Goal: Transaction & Acquisition: Purchase product/service

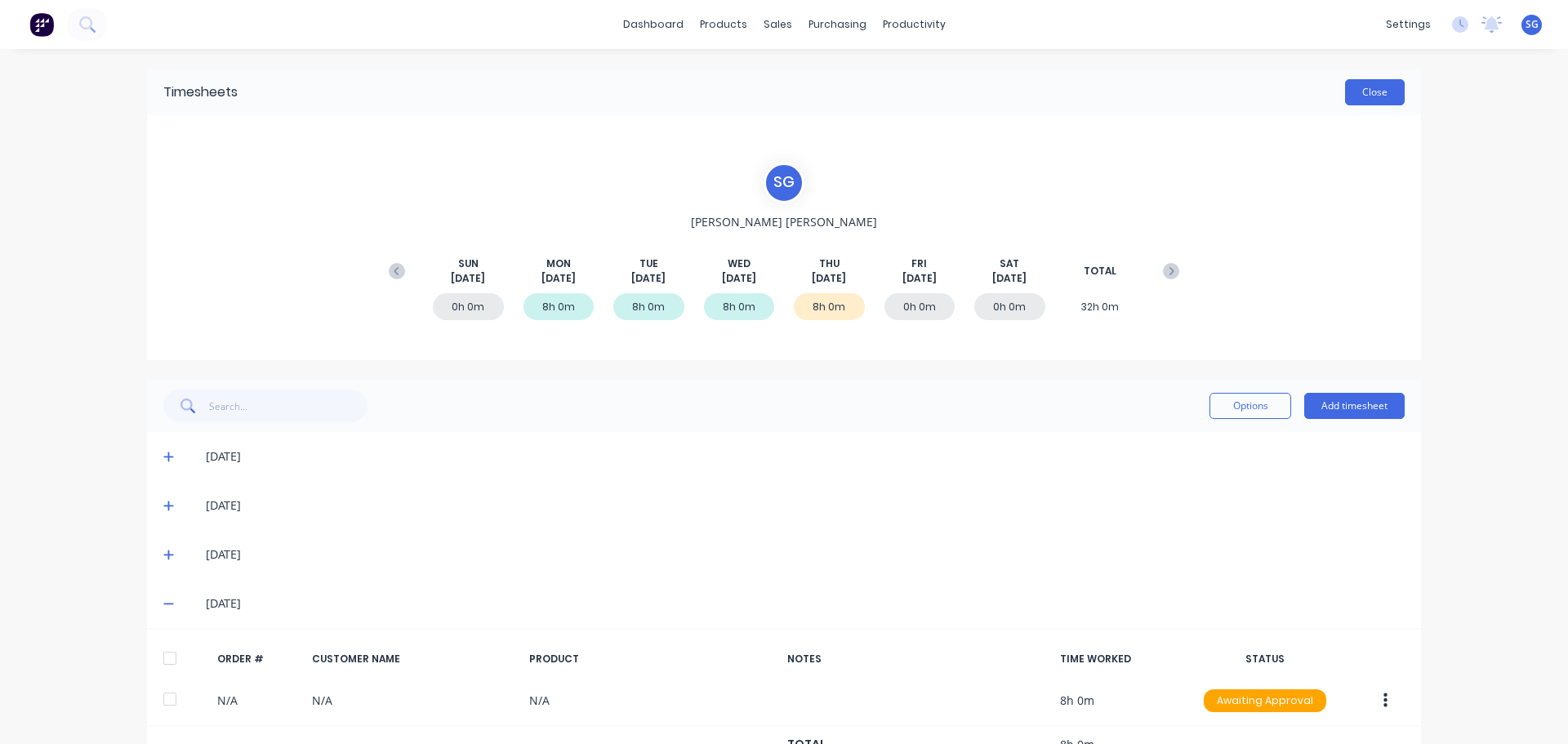
click at [1373, 103] on button "Close" at bounding box center [1374, 92] width 60 height 26
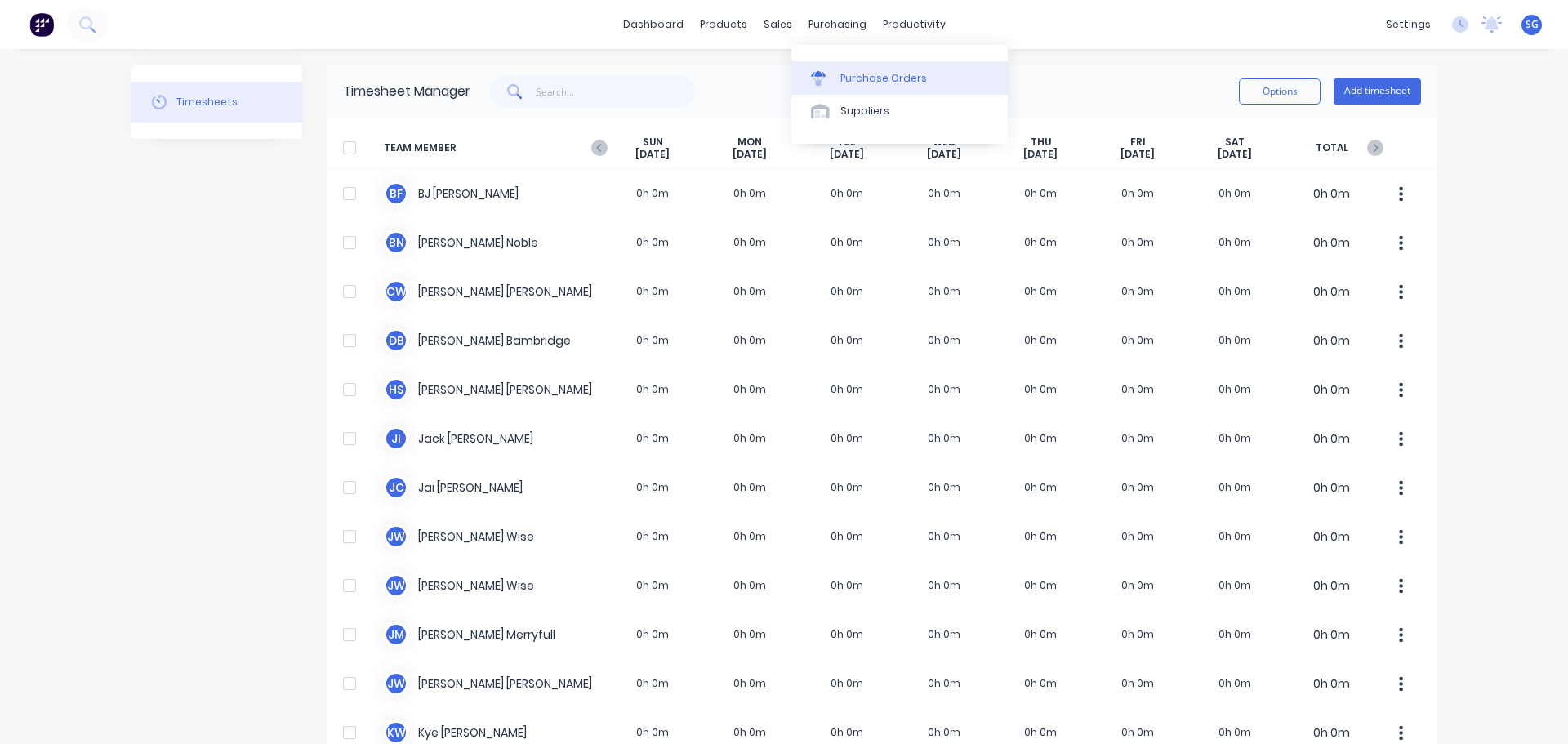
click at [849, 76] on div "Purchase Orders" at bounding box center [883, 78] width 87 height 15
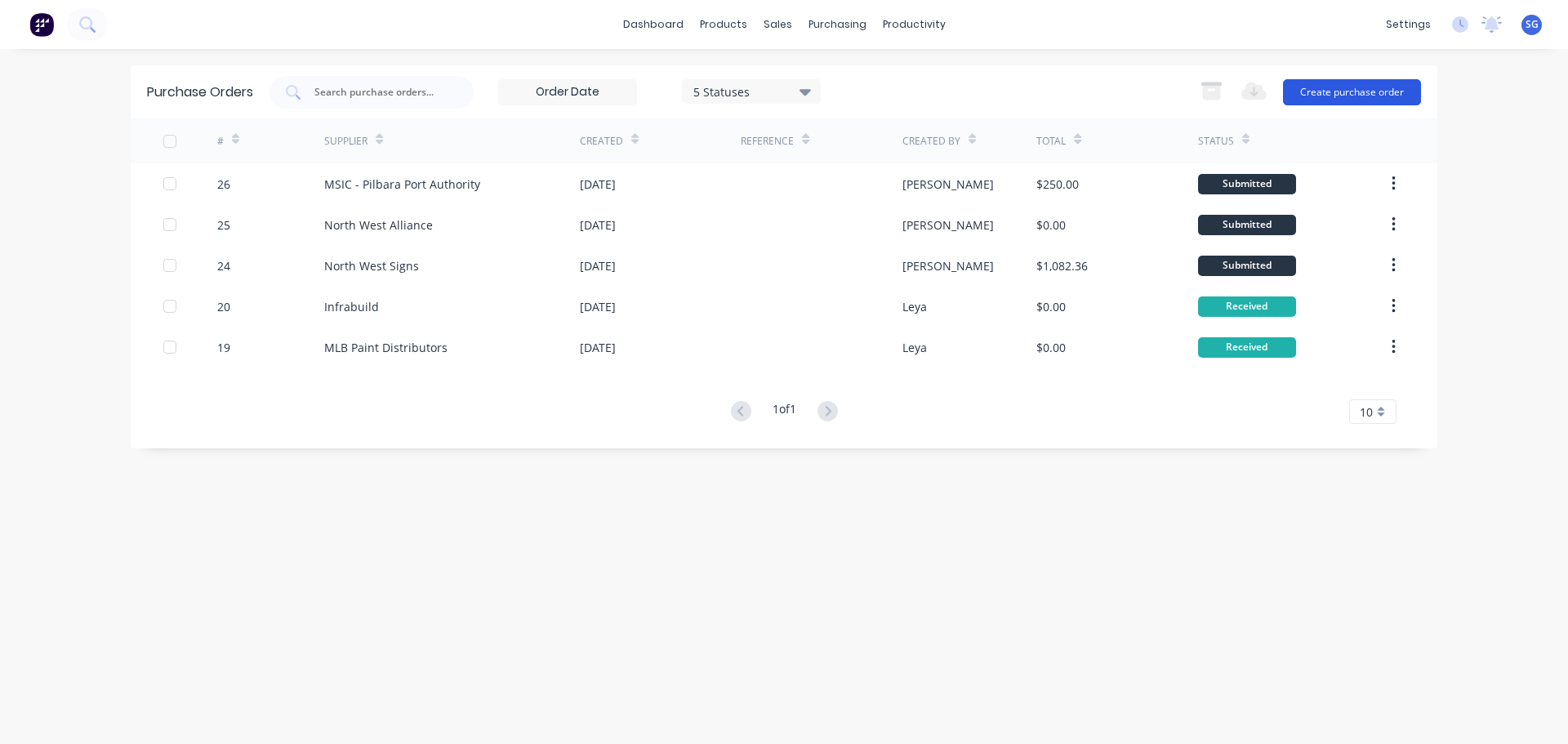
click at [1371, 95] on button "Create purchase order" at bounding box center [1351, 92] width 138 height 26
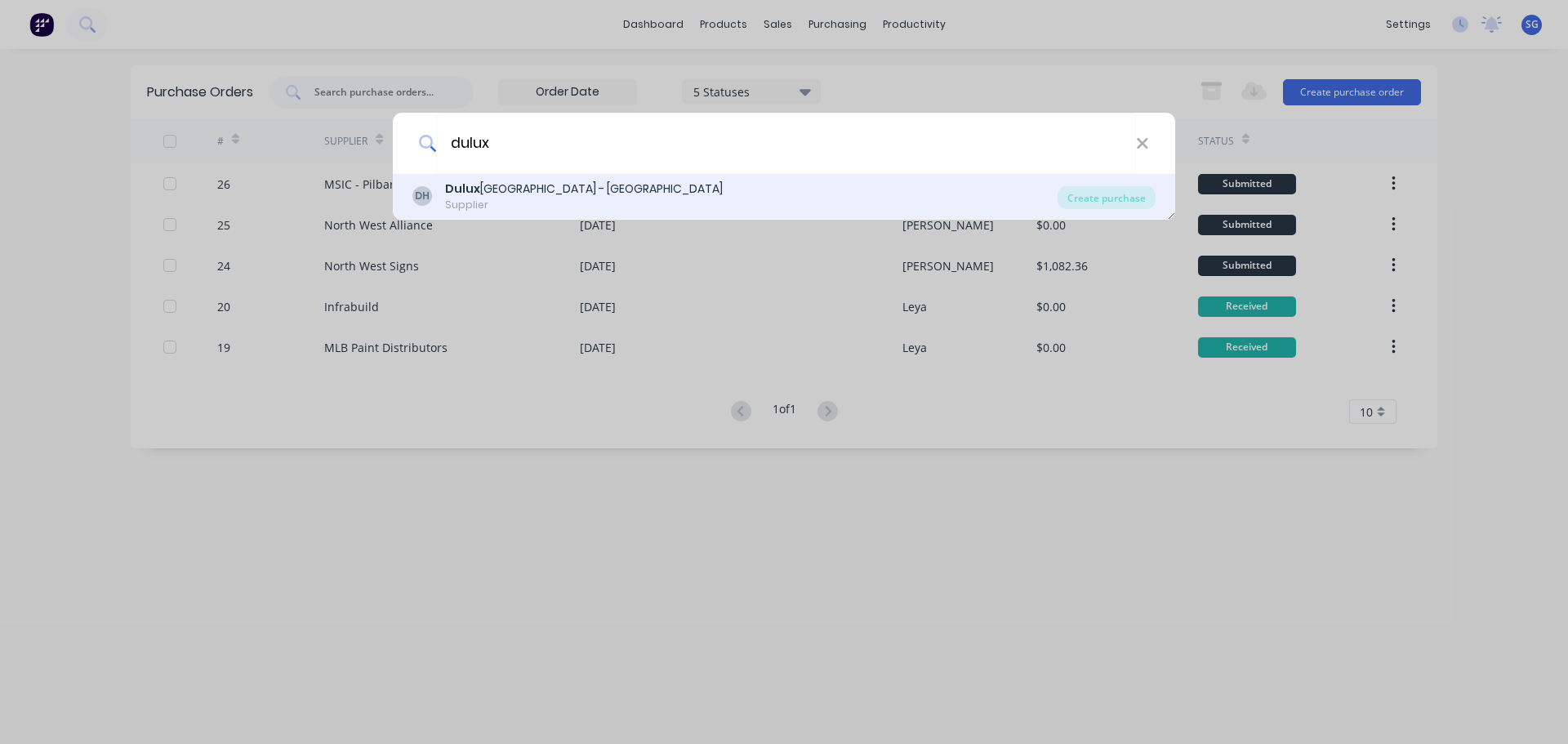
type input "dulux"
click at [491, 203] on div "Supplier" at bounding box center [584, 204] width 278 height 15
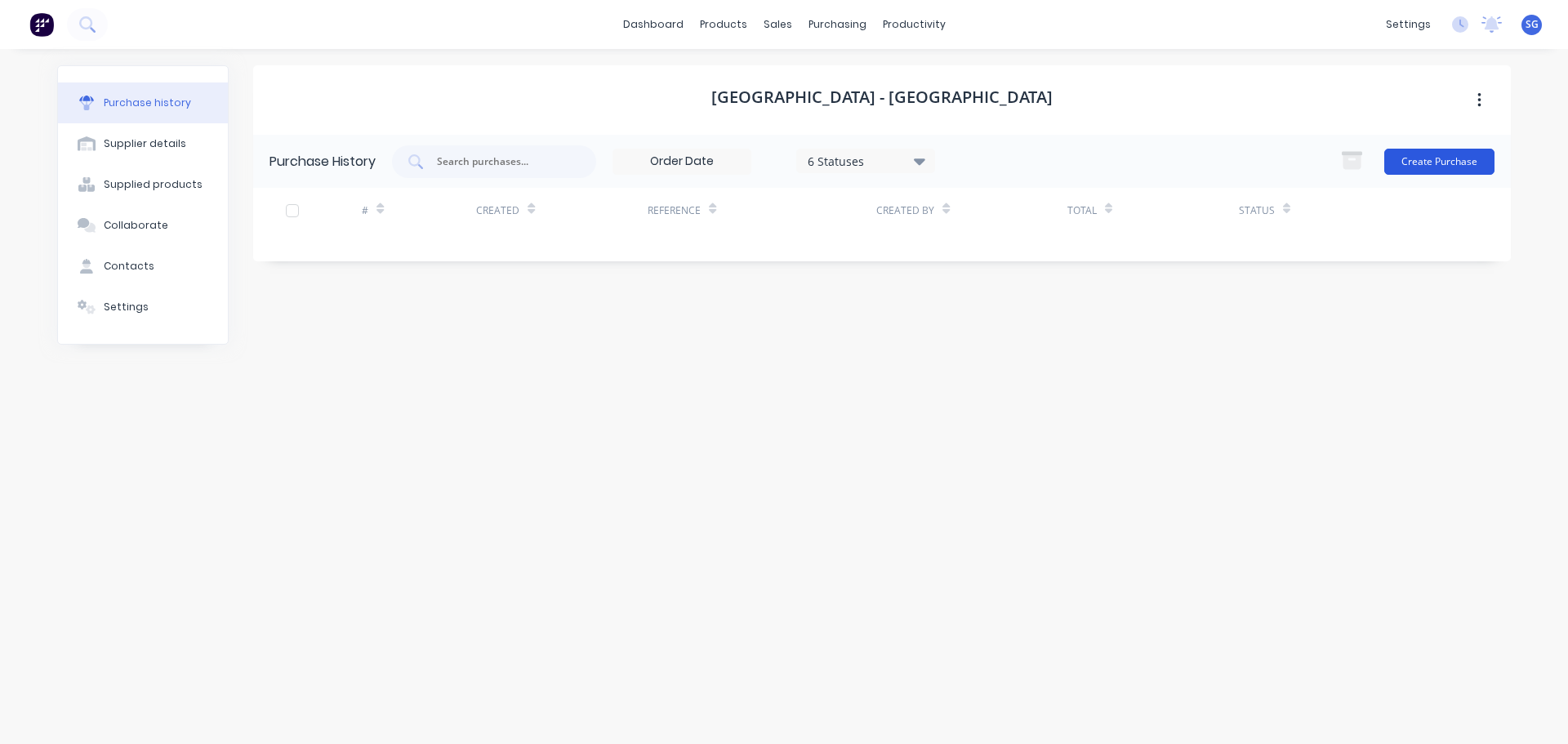
click at [1459, 162] on button "Create Purchase" at bounding box center [1439, 161] width 110 height 26
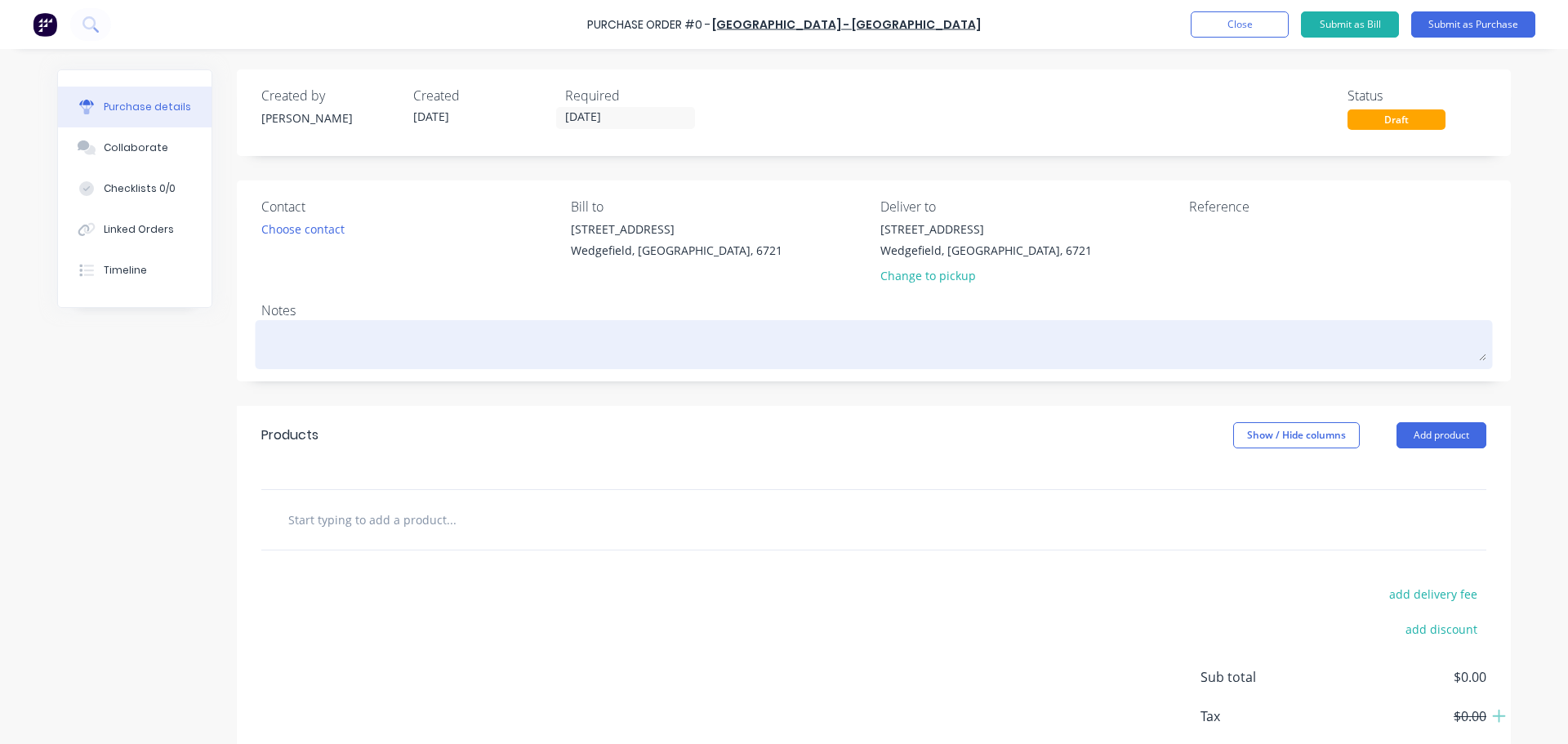
click at [337, 339] on textarea at bounding box center [873, 343] width 1225 height 37
type textarea "x"
type textarea "M"
type textarea "x"
type textarea "Ma"
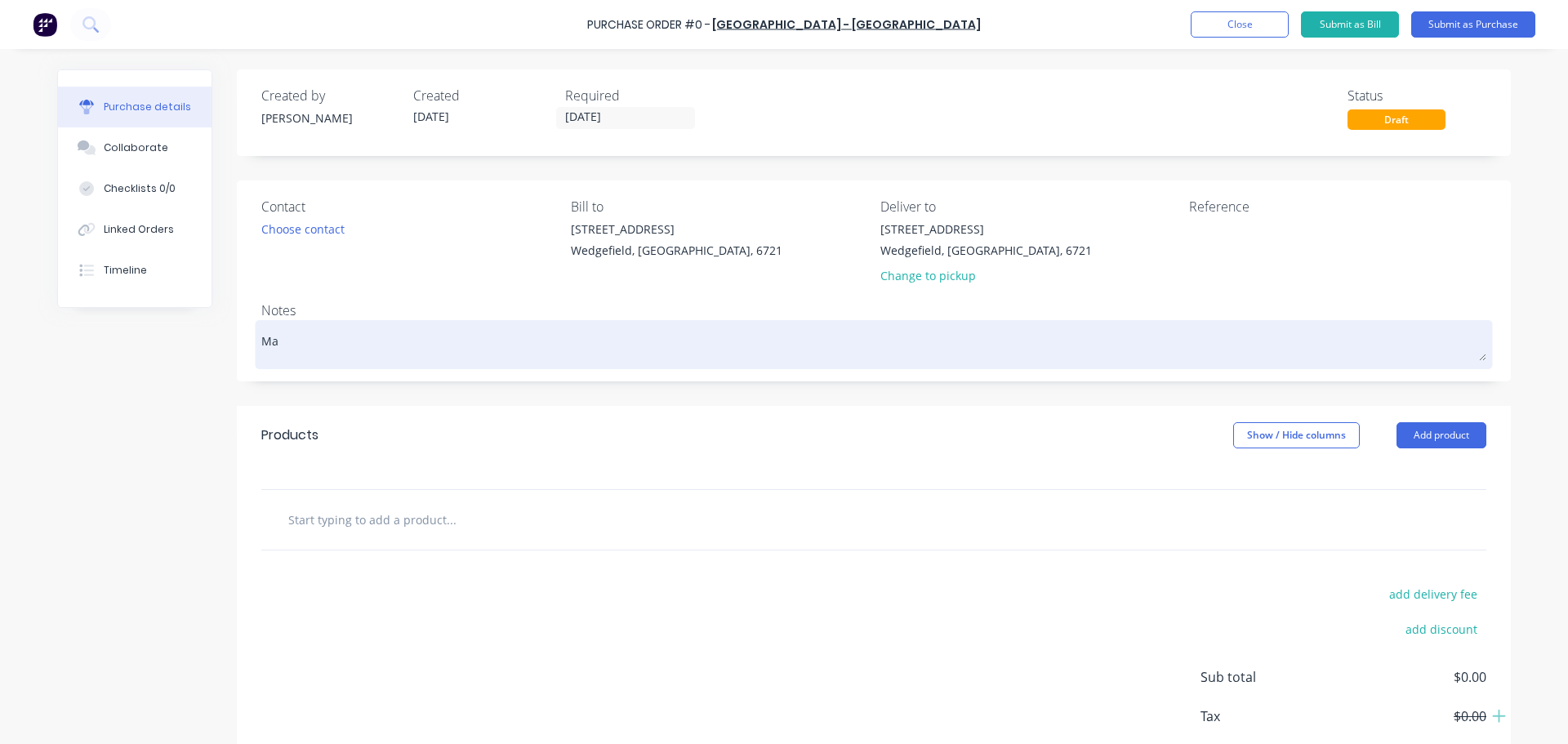
type textarea "x"
type textarea "Mat"
type textarea "x"
type textarea "[PERSON_NAME]"
type textarea "x"
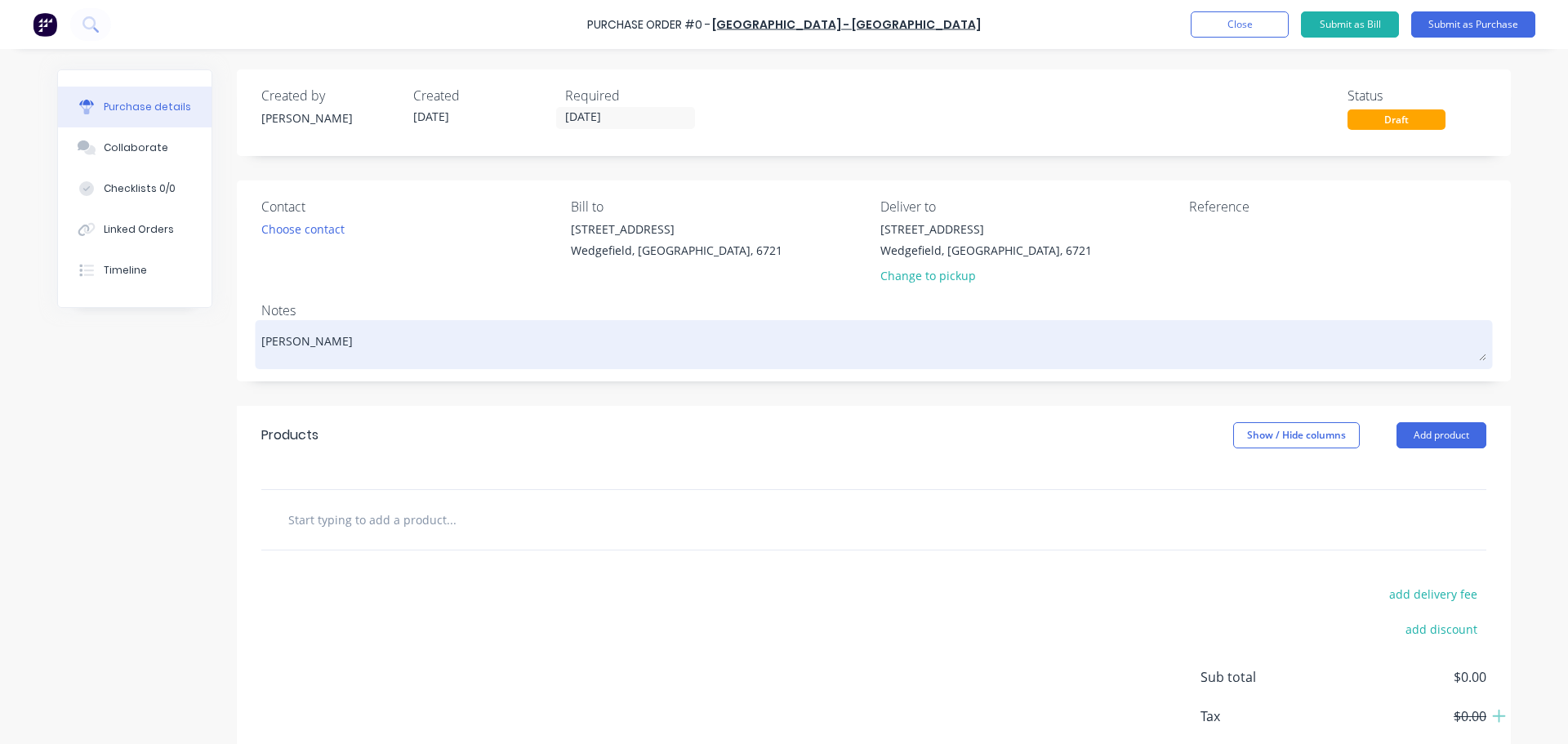
type textarea "[PERSON_NAME]"
type textarea "x"
type textarea "[PERSON_NAME]"
type textarea "x"
type textarea "[PERSON_NAME] to"
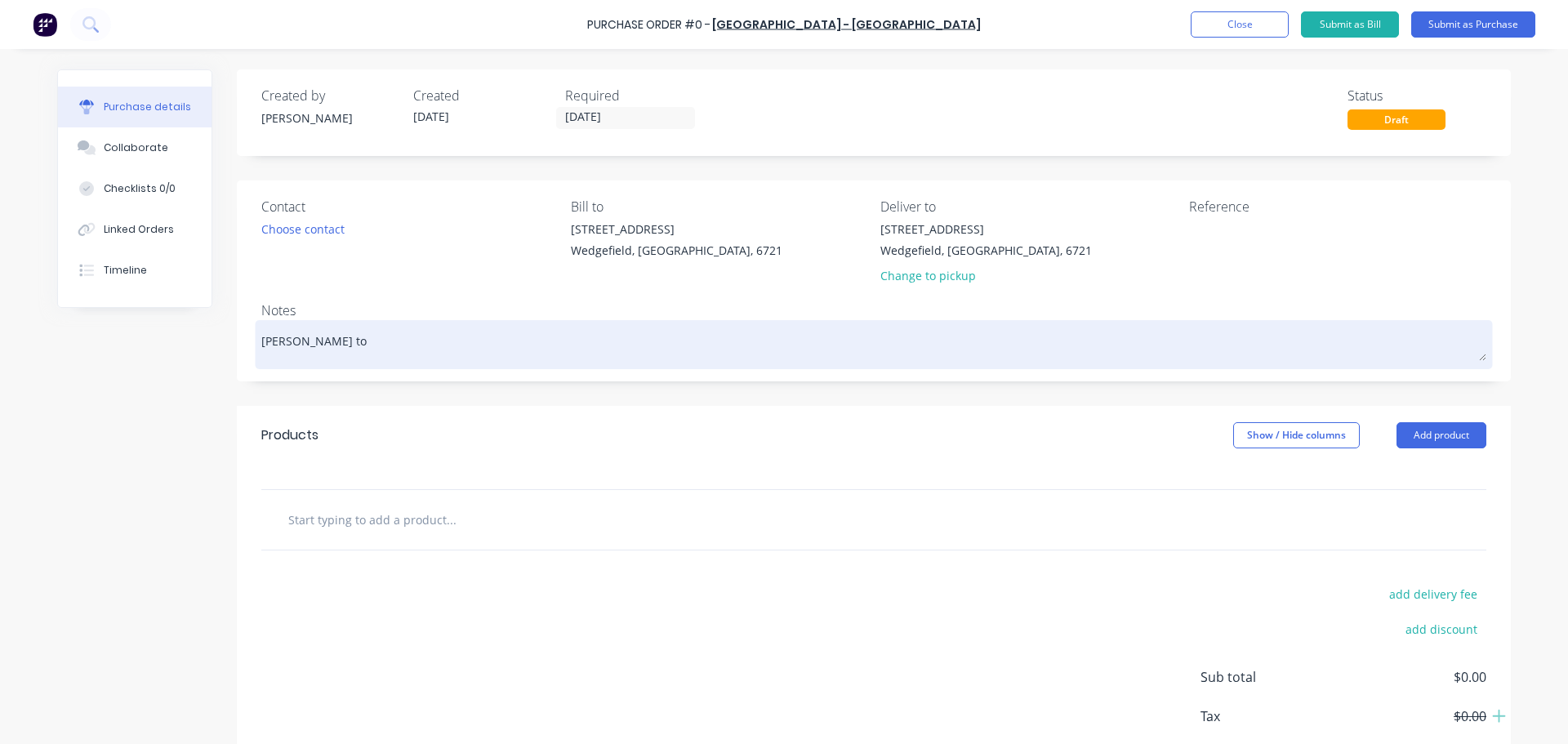
type textarea "x"
type textarea "[PERSON_NAME] to"
type textarea "x"
type textarea "[PERSON_NAME] to C"
type textarea "x"
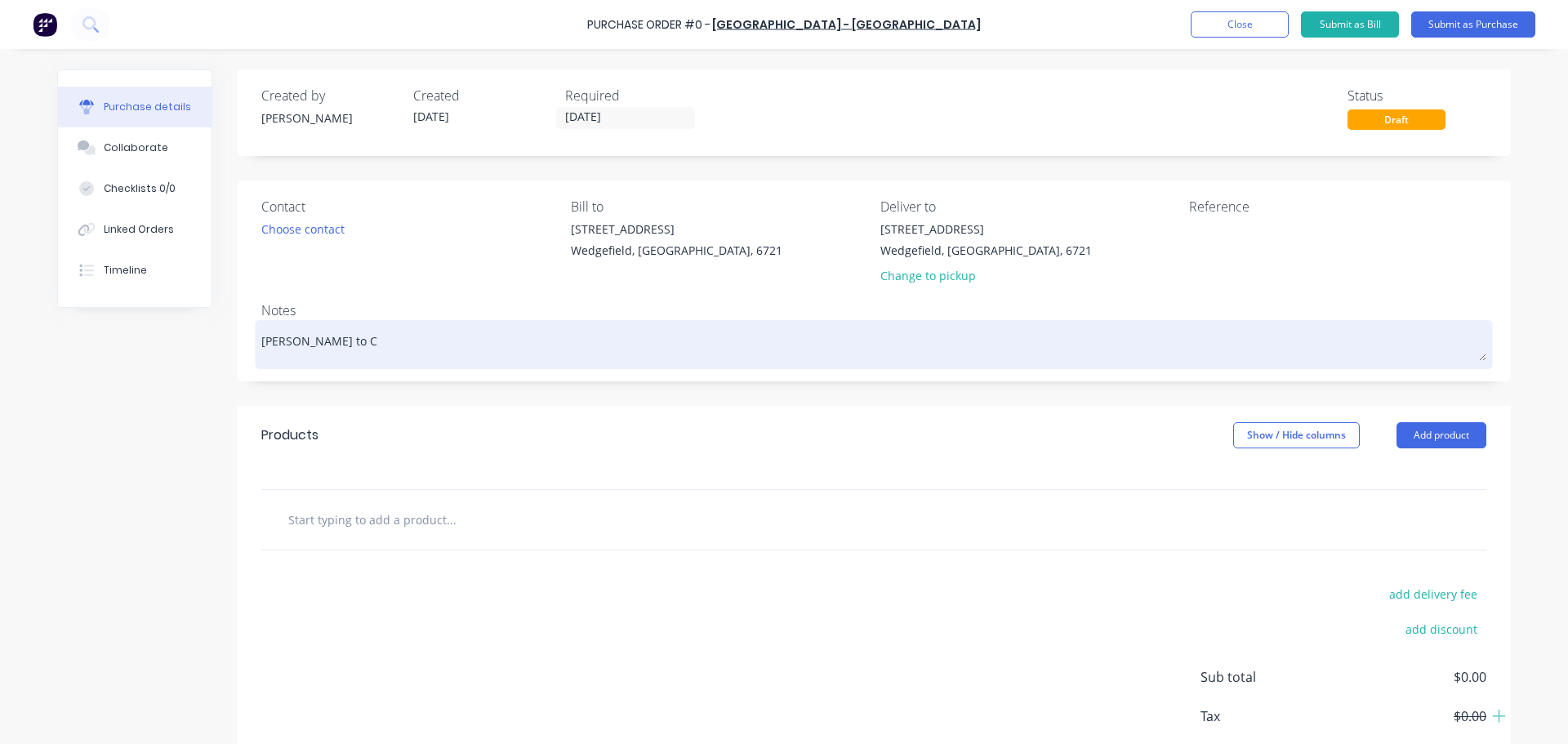
type textarea "[PERSON_NAME] to Co"
type textarea "x"
type textarea "[PERSON_NAME] to Col"
type textarea "x"
type textarea "[PERSON_NAME] to Coll"
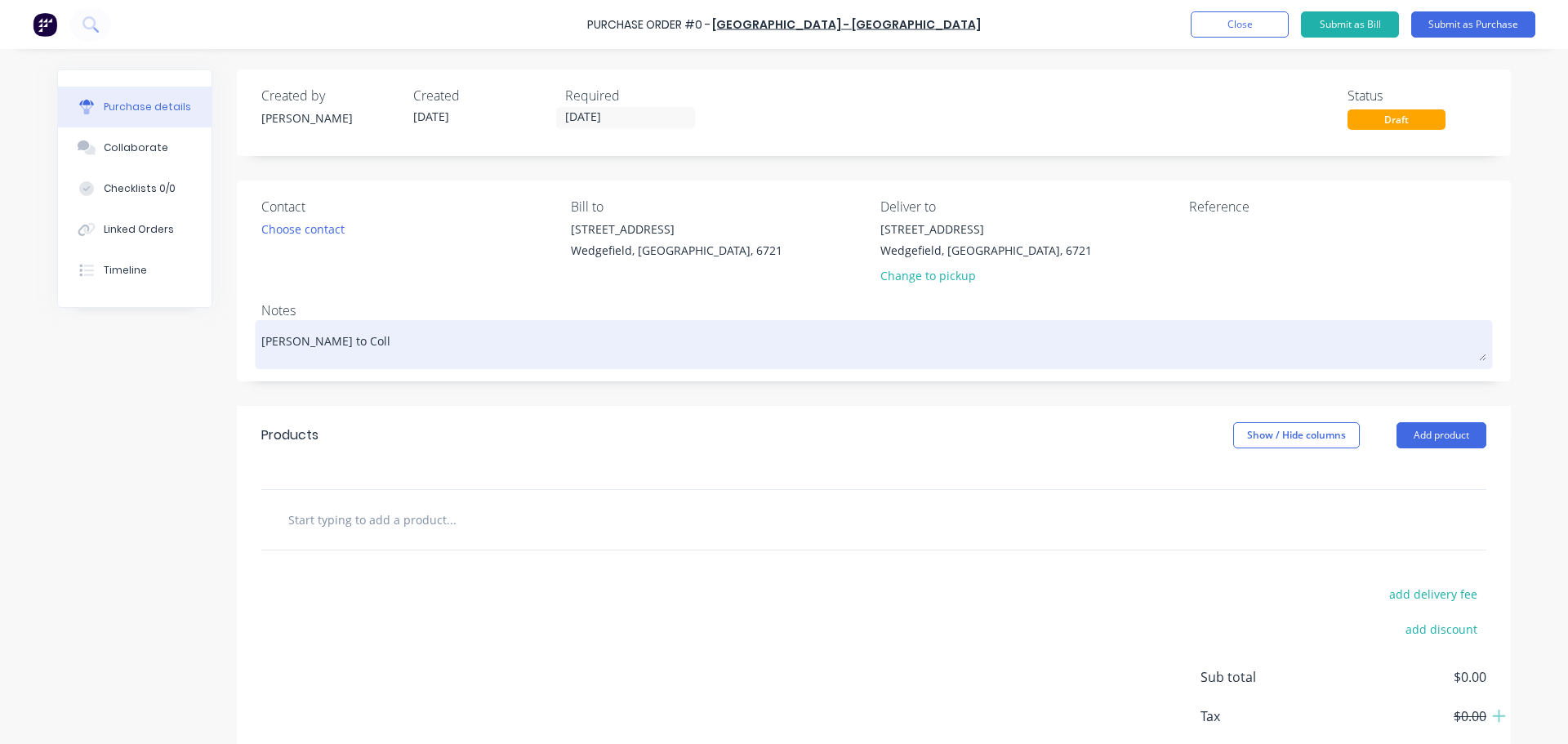
type textarea "x"
type textarea "[PERSON_NAME] to Colle"
type textarea "x"
type textarea "[PERSON_NAME] to Collec"
type textarea "x"
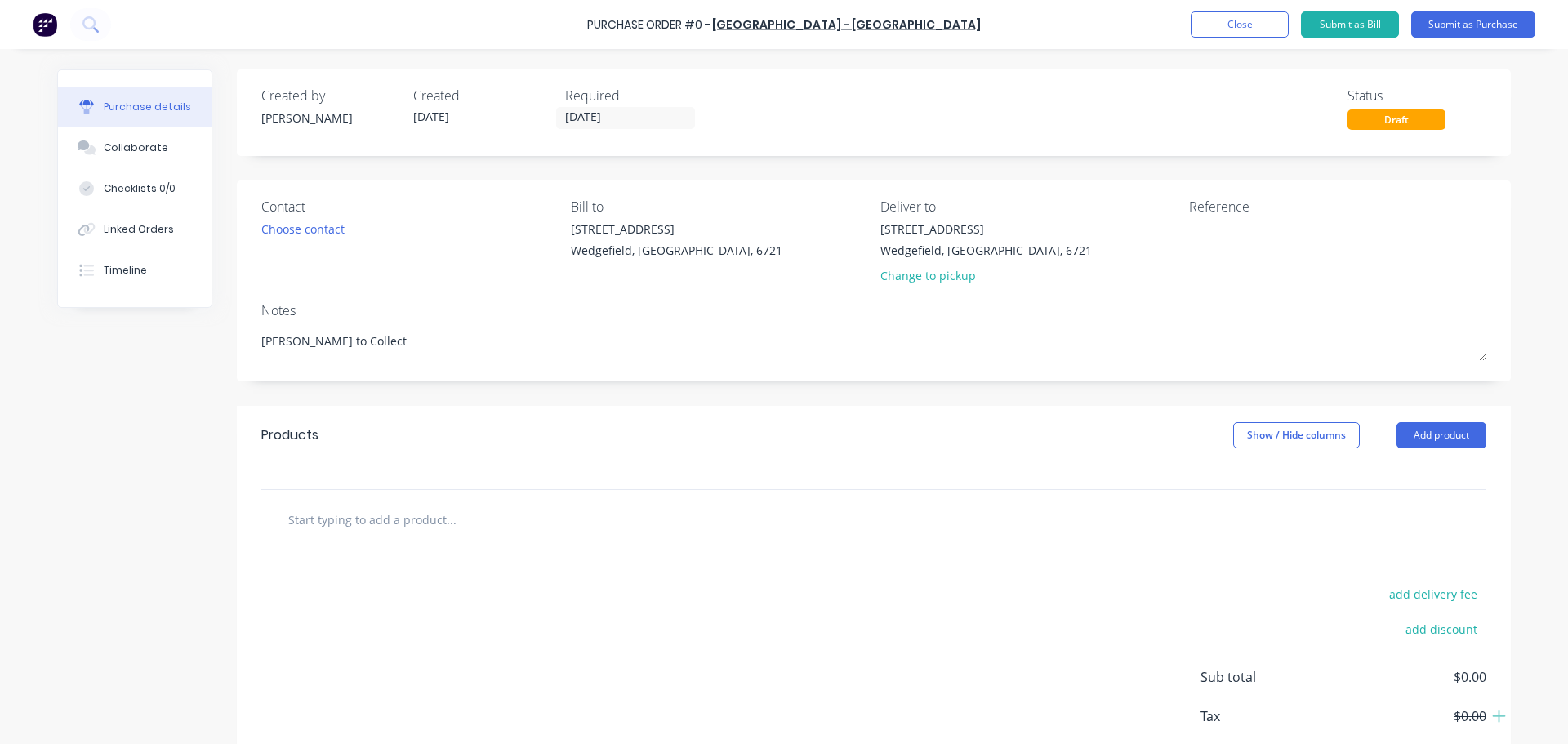
type textarea "[PERSON_NAME] to Collect"
type textarea "x"
type textarea "[PERSON_NAME] to Collect"
click at [346, 525] on input "text" at bounding box center [451, 518] width 327 height 32
type textarea "x"
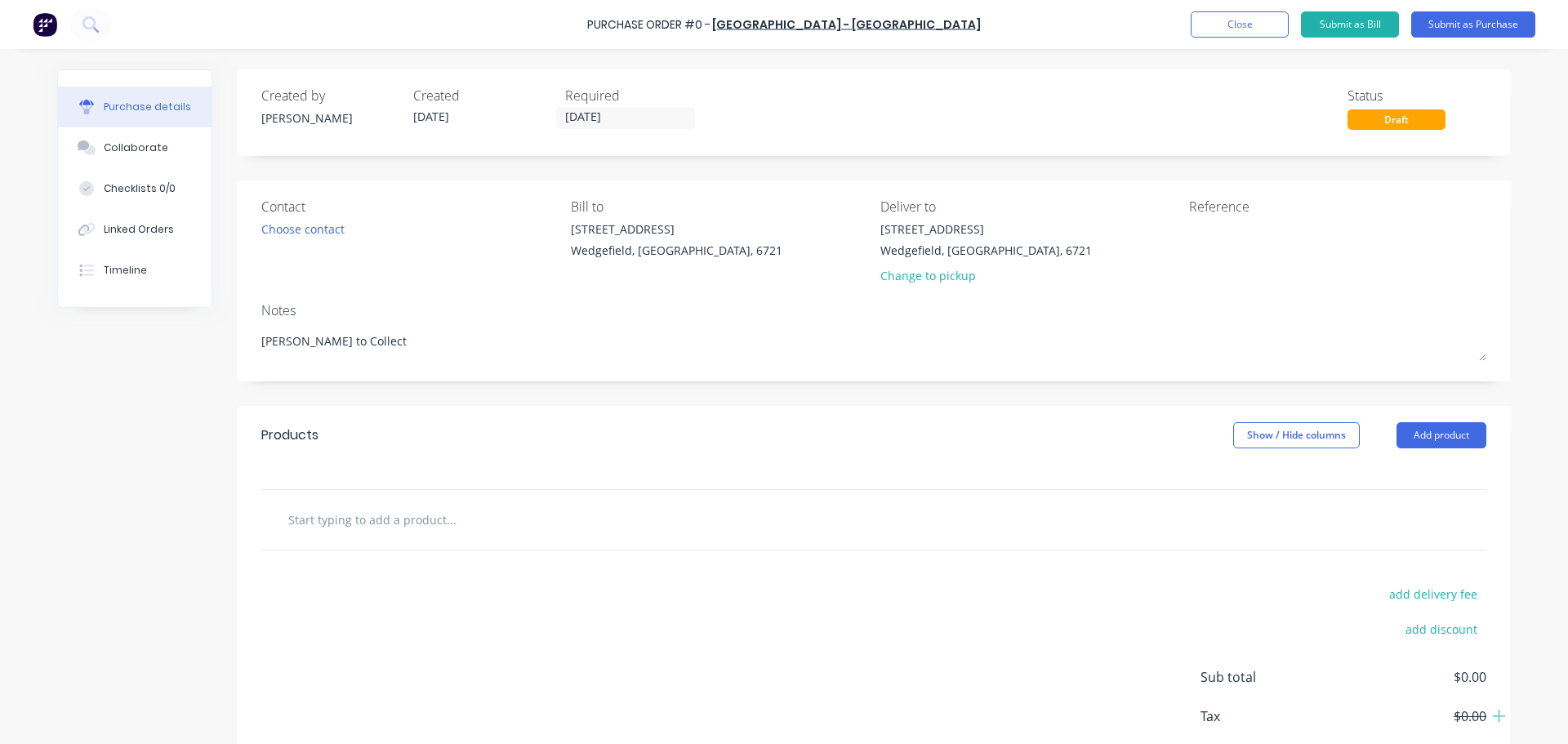
type input "D"
type textarea "x"
type input "Dr"
type textarea "x"
type input "Dro"
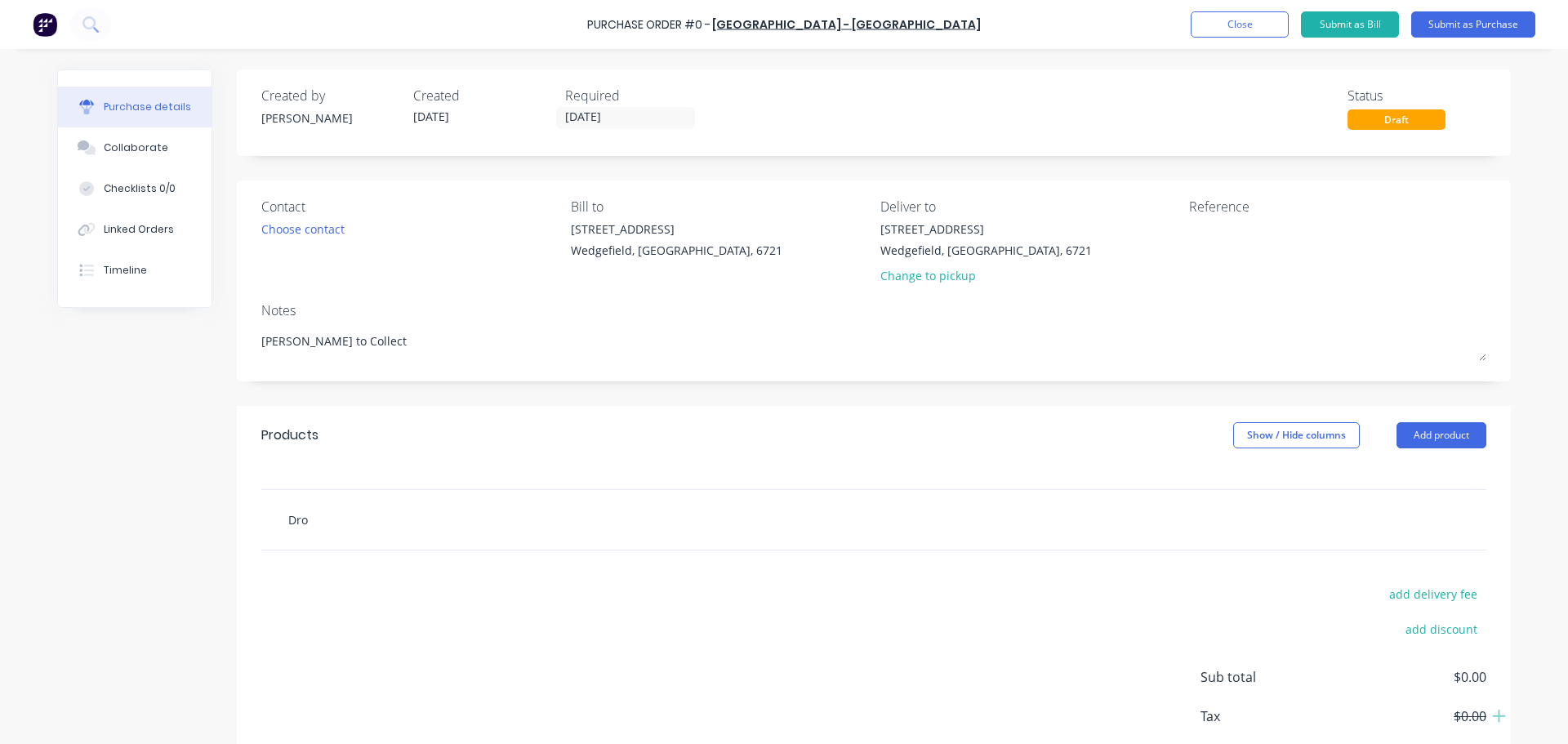
type textarea "x"
type input "Drop"
type textarea "x"
type input "Drop"
type textarea "x"
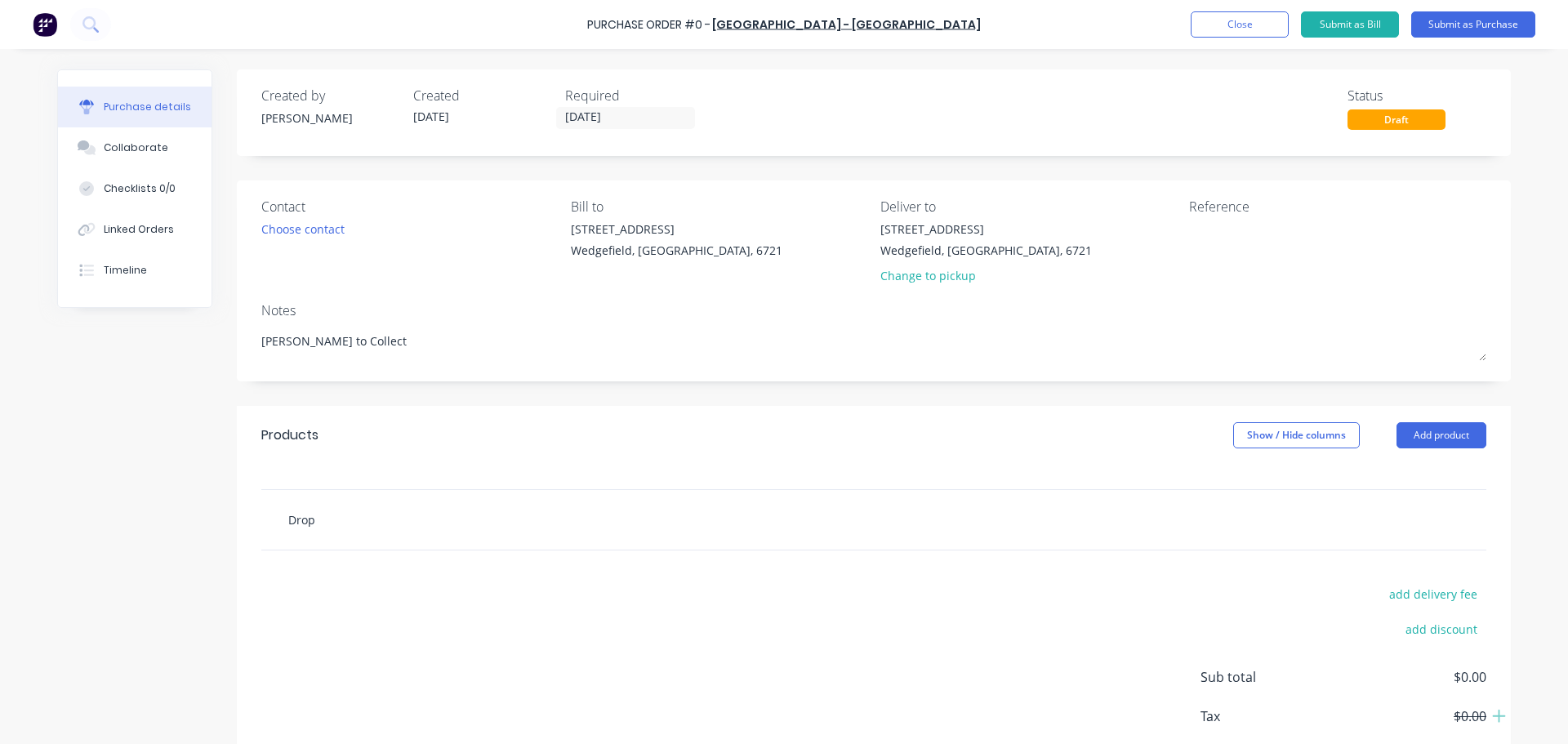
type input "Drop S"
type textarea "x"
type input "Drop Sh"
type textarea "x"
type input "Drop She"
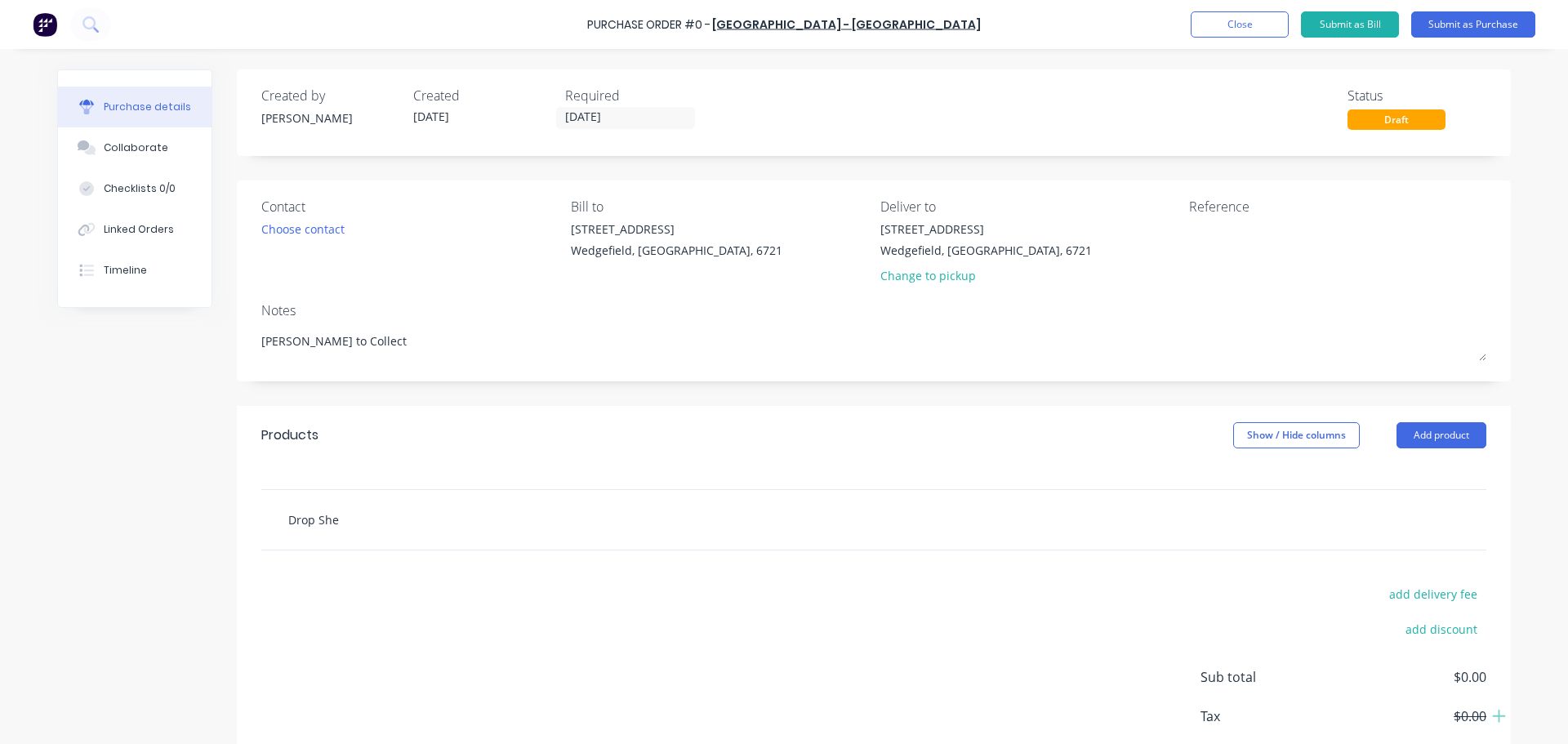
type textarea "x"
type input "Drop Shee"
type textarea "x"
type input "Drop Sheet"
type textarea "x"
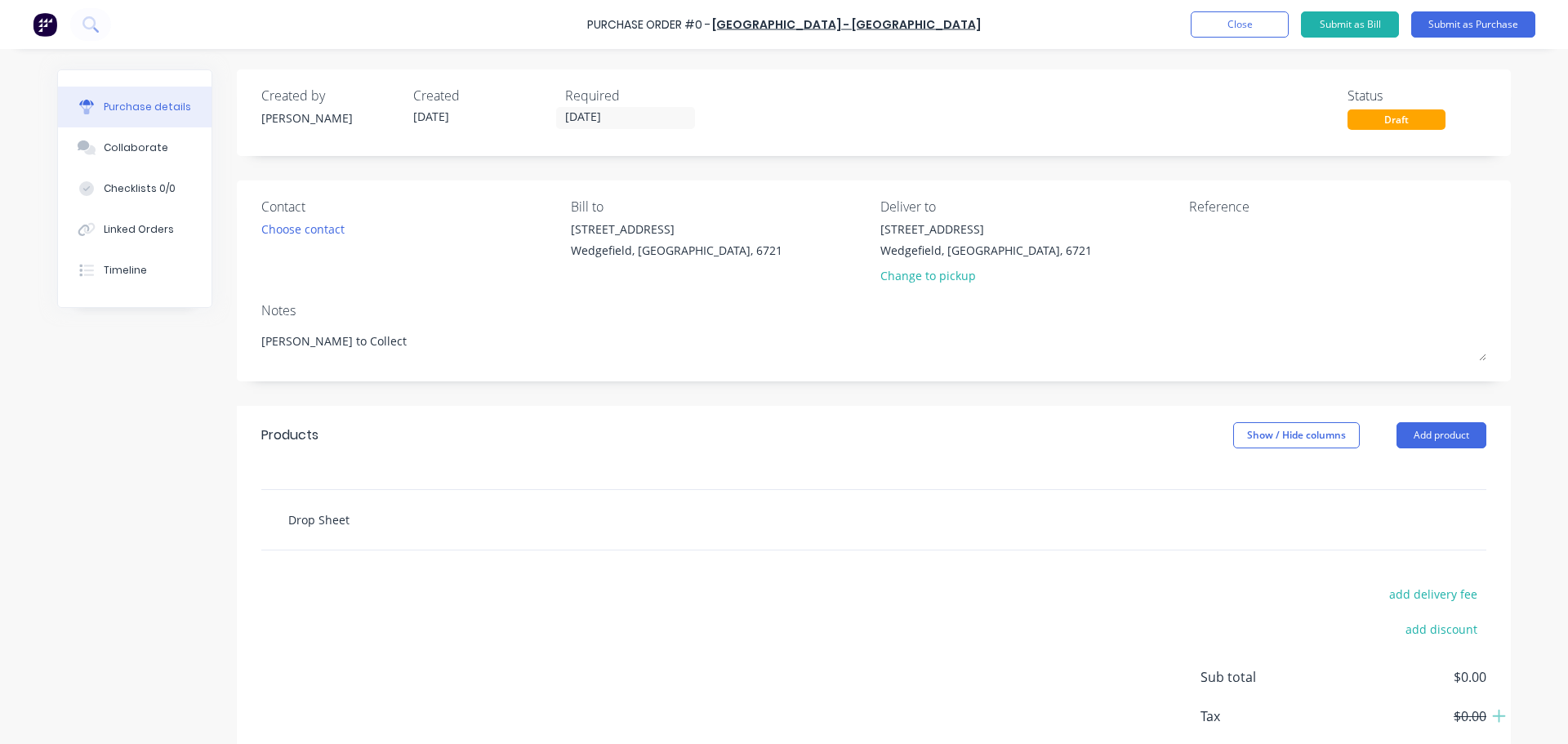
type input "Drop Sheets"
type textarea "x"
type input "Drop Sheets"
type textarea "x"
type input "Drop Sheets a"
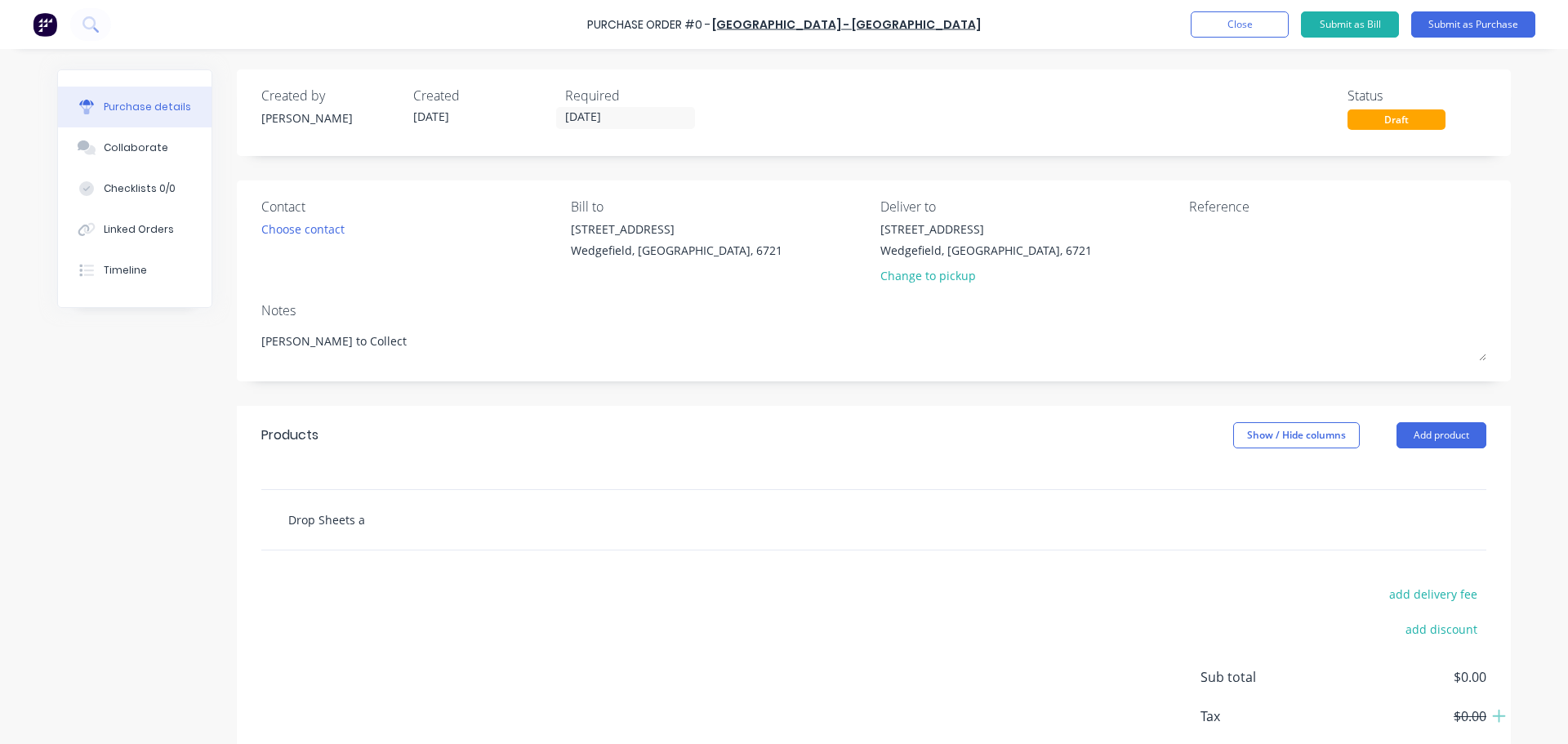
type textarea "x"
type input "Drop Sheets an"
type textarea "x"
type input "Drop Sheets and"
type textarea "x"
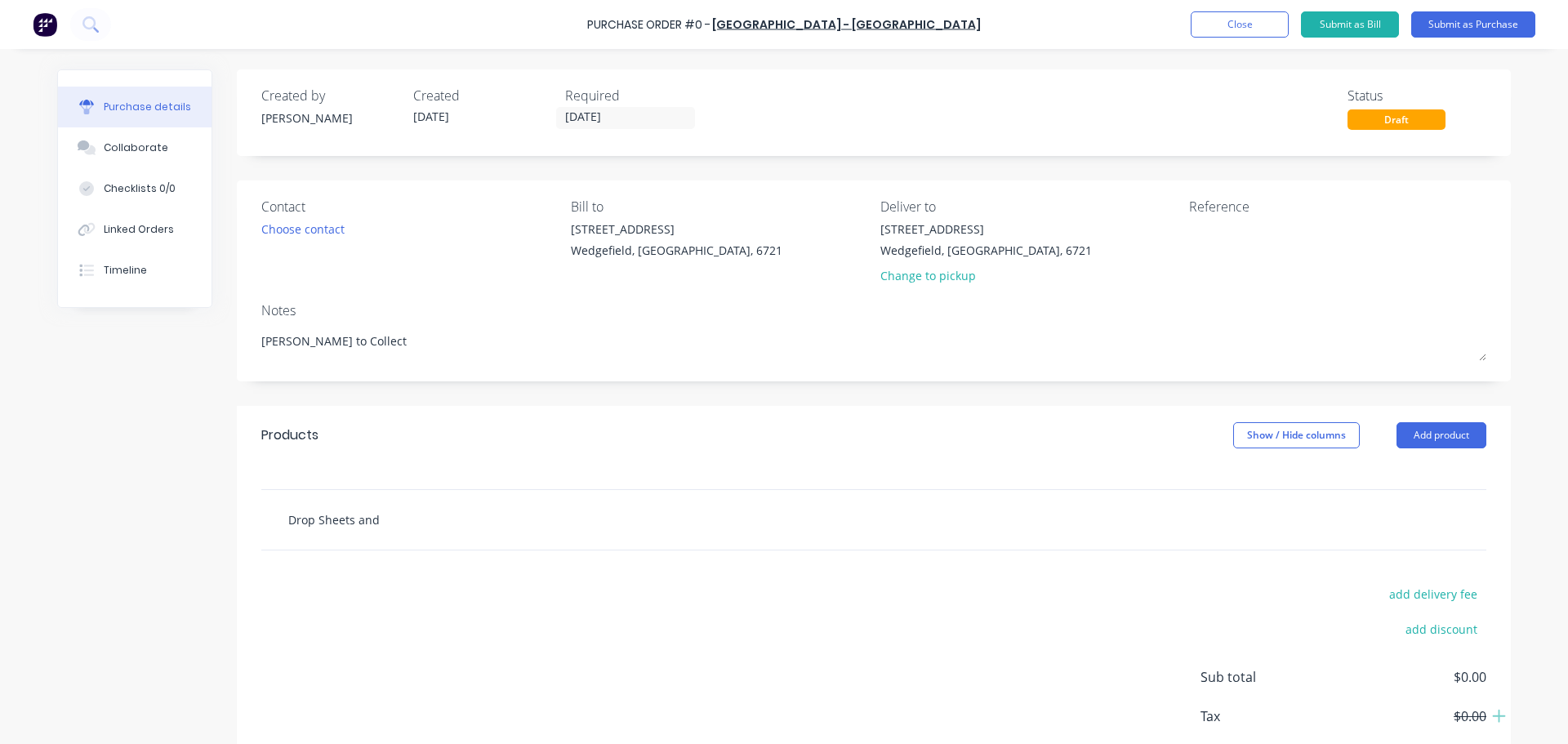
type input "Drop Sheets and"
type textarea "x"
type input "Drop Sheets and T"
type textarea "x"
type input "Drop Sheets and Ta"
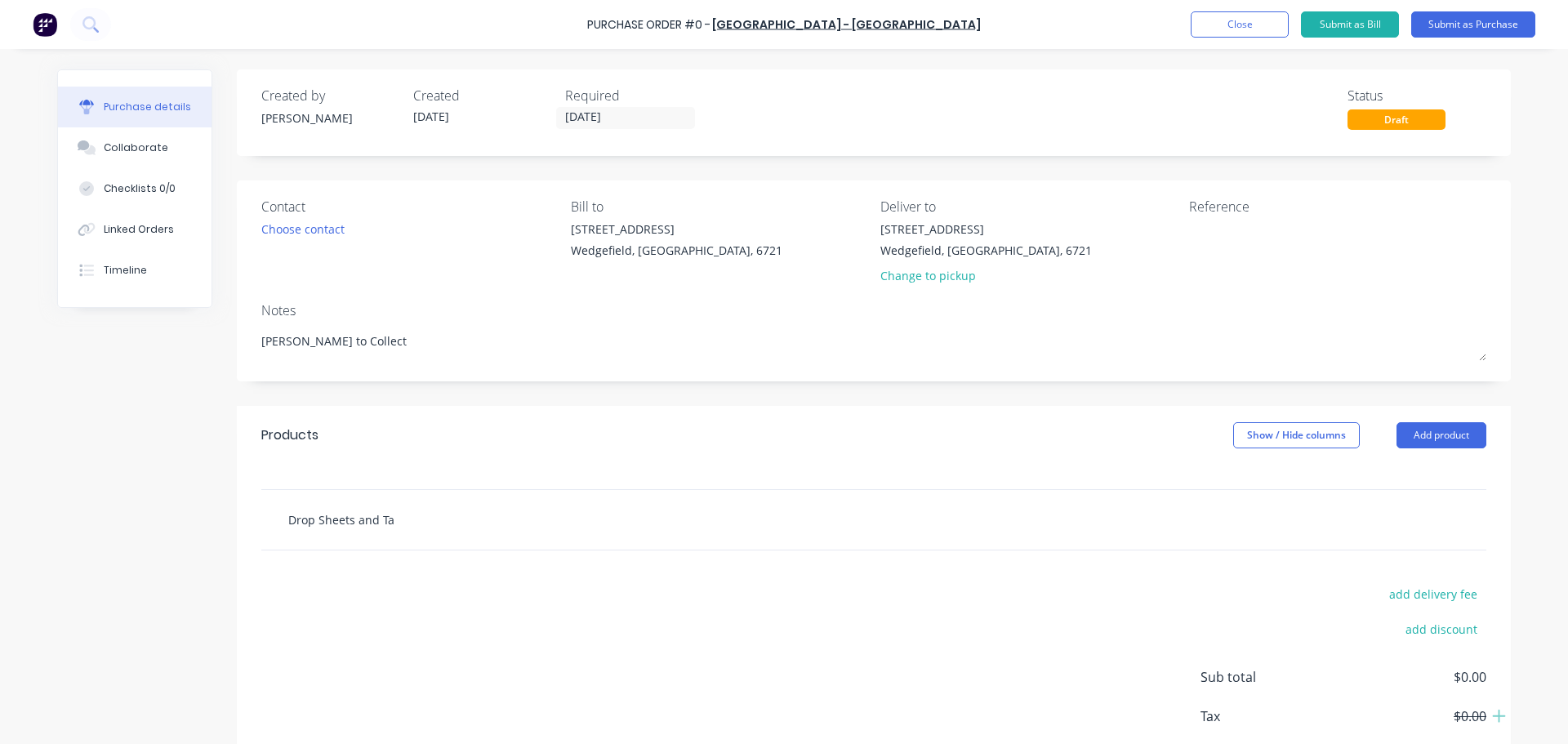
type textarea "x"
type input "Drop Sheets and Tap"
type textarea "x"
type input "Drop Sheets and Tape"
type textarea "x"
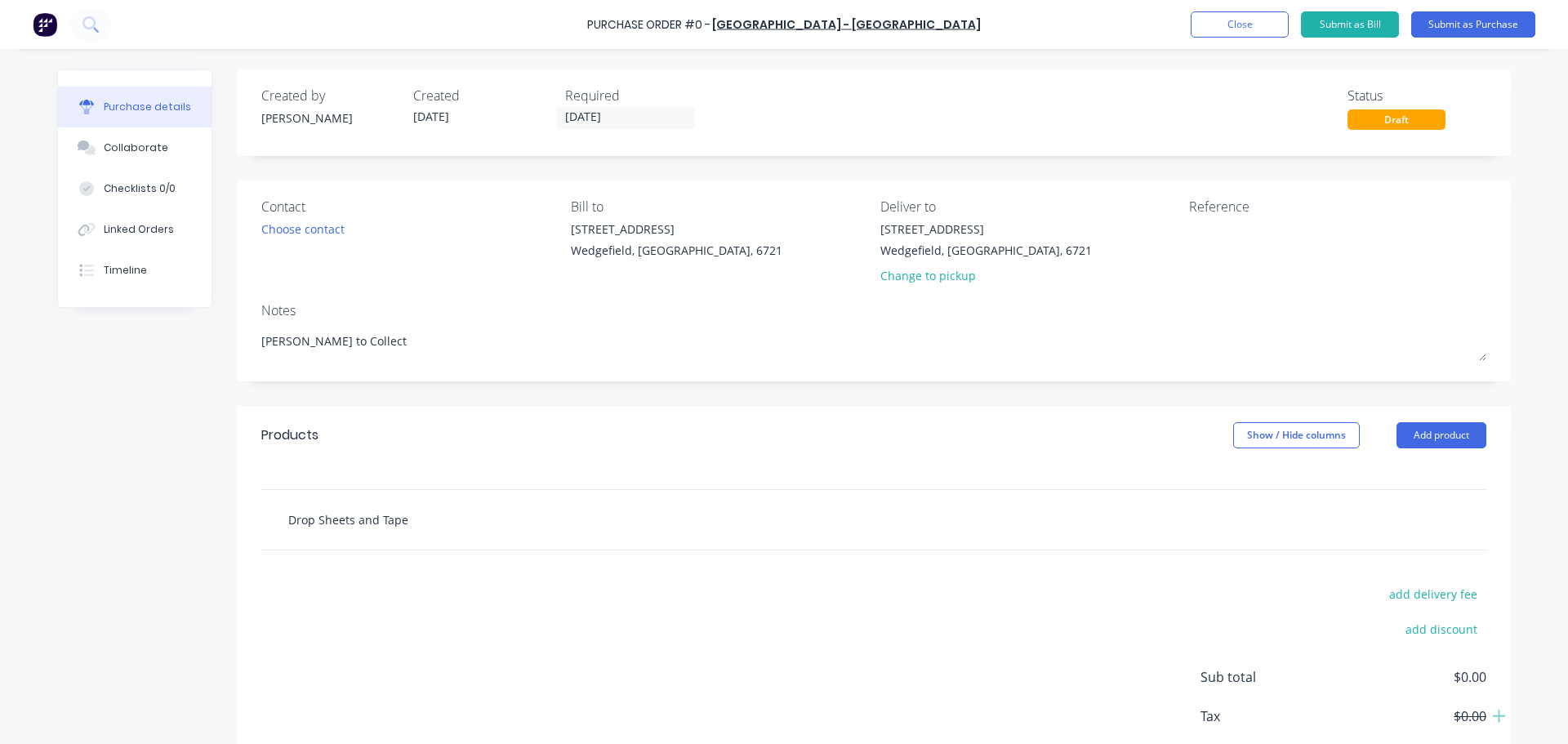
type input "Drop Sheets and Tape a"
type textarea "x"
type input "Drop Sheets and Tape as"
type textarea "x"
type input "Drop Sheets and Tape as"
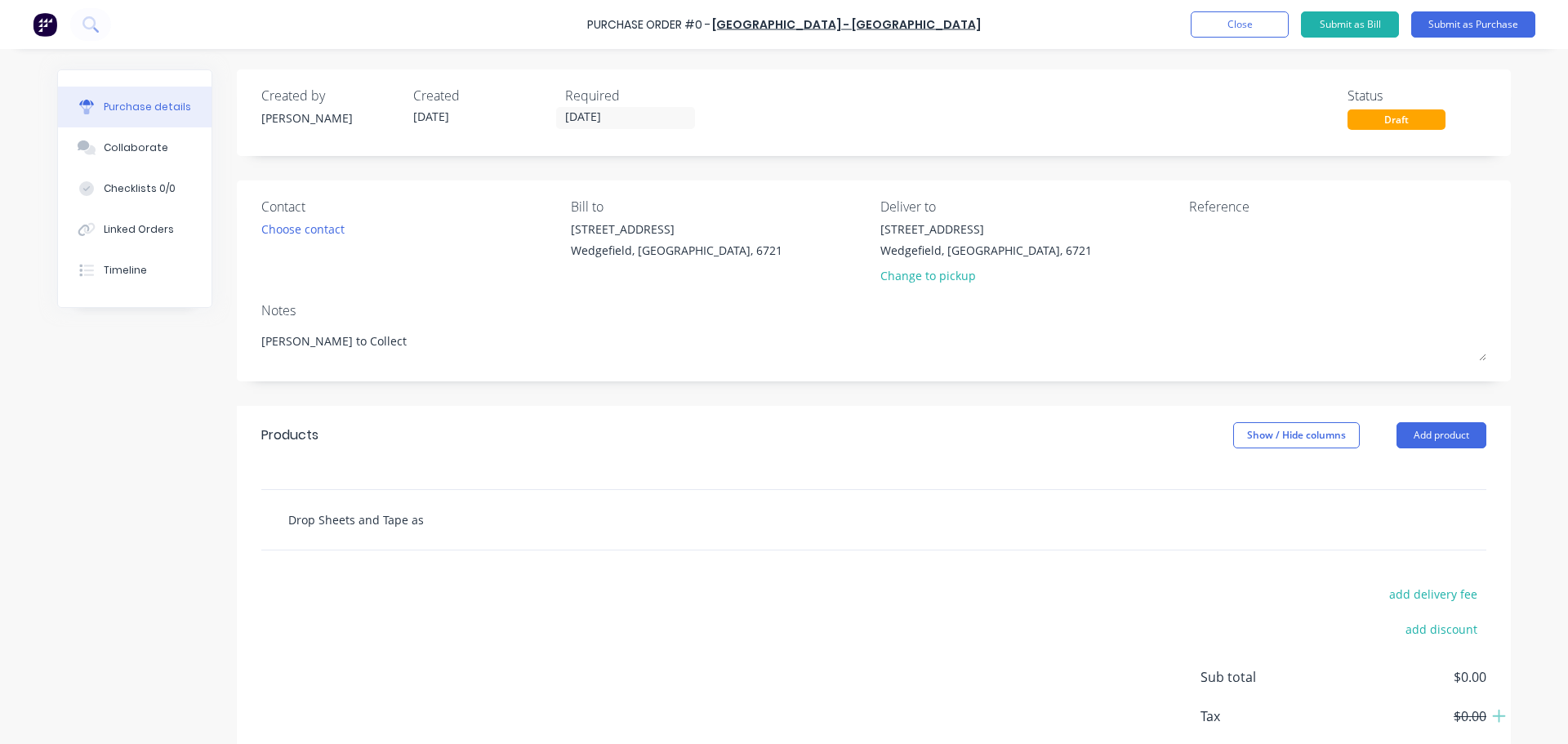
type textarea "x"
type input "Drop Sheets and Tape as n"
type textarea "x"
type input "Drop Sheets and Tape as ne"
type textarea "x"
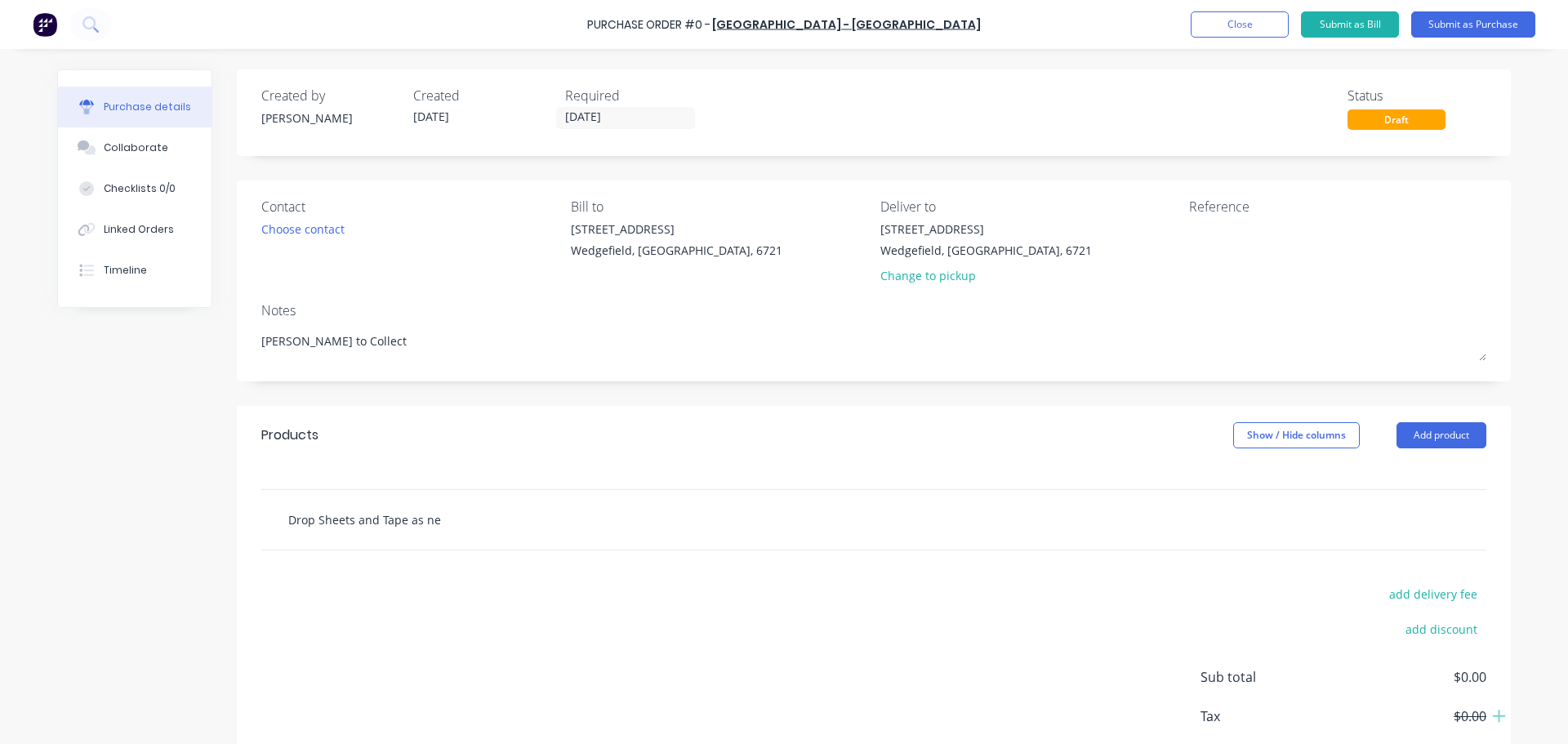
type input "Drop Sheets and Tape as nee"
type textarea "x"
type input "Drop Sheets and Tape as need"
type textarea "x"
type input "Drop Sheets and Tape as neede"
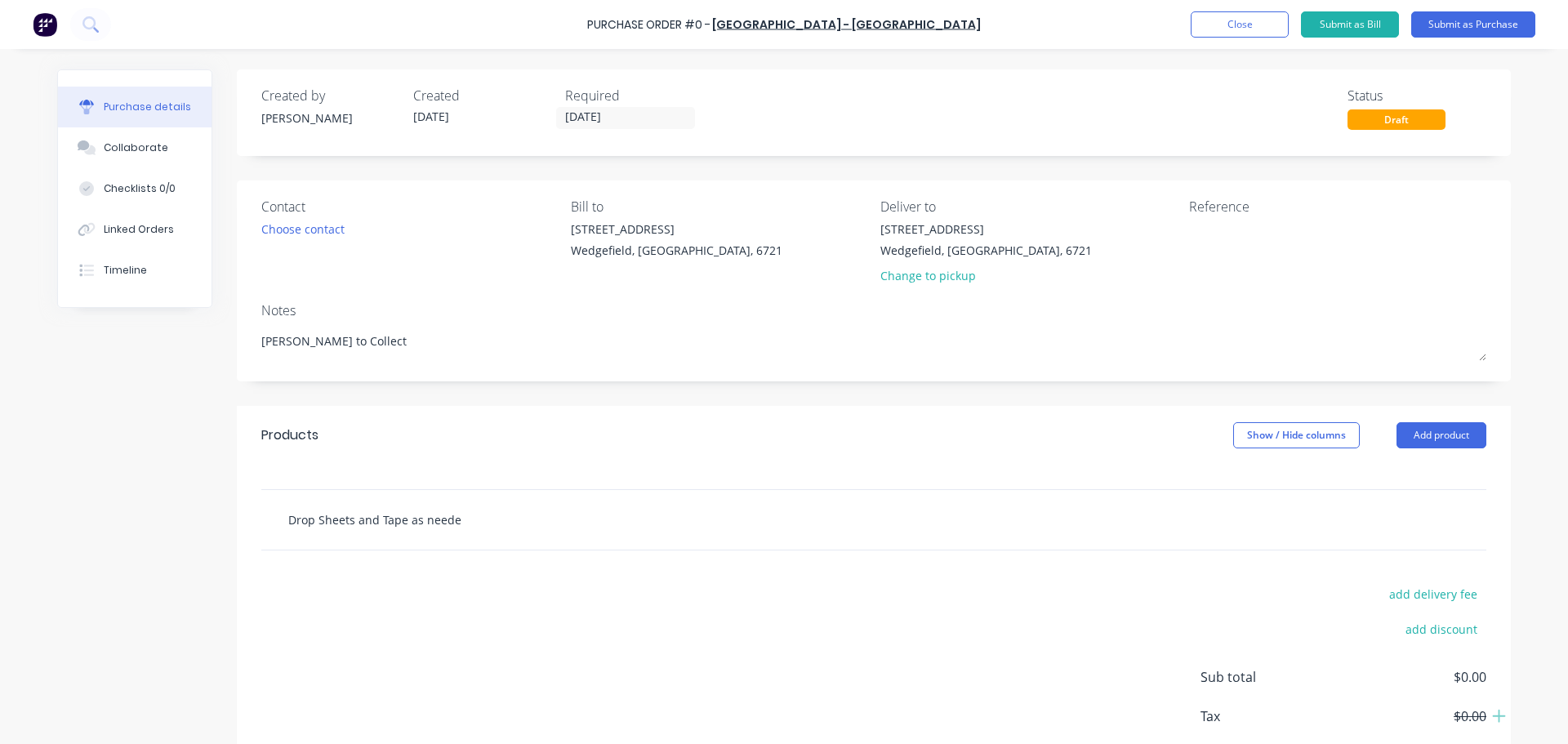
type textarea "x"
type input "Drop Sheets and Tape as needed"
type textarea "x"
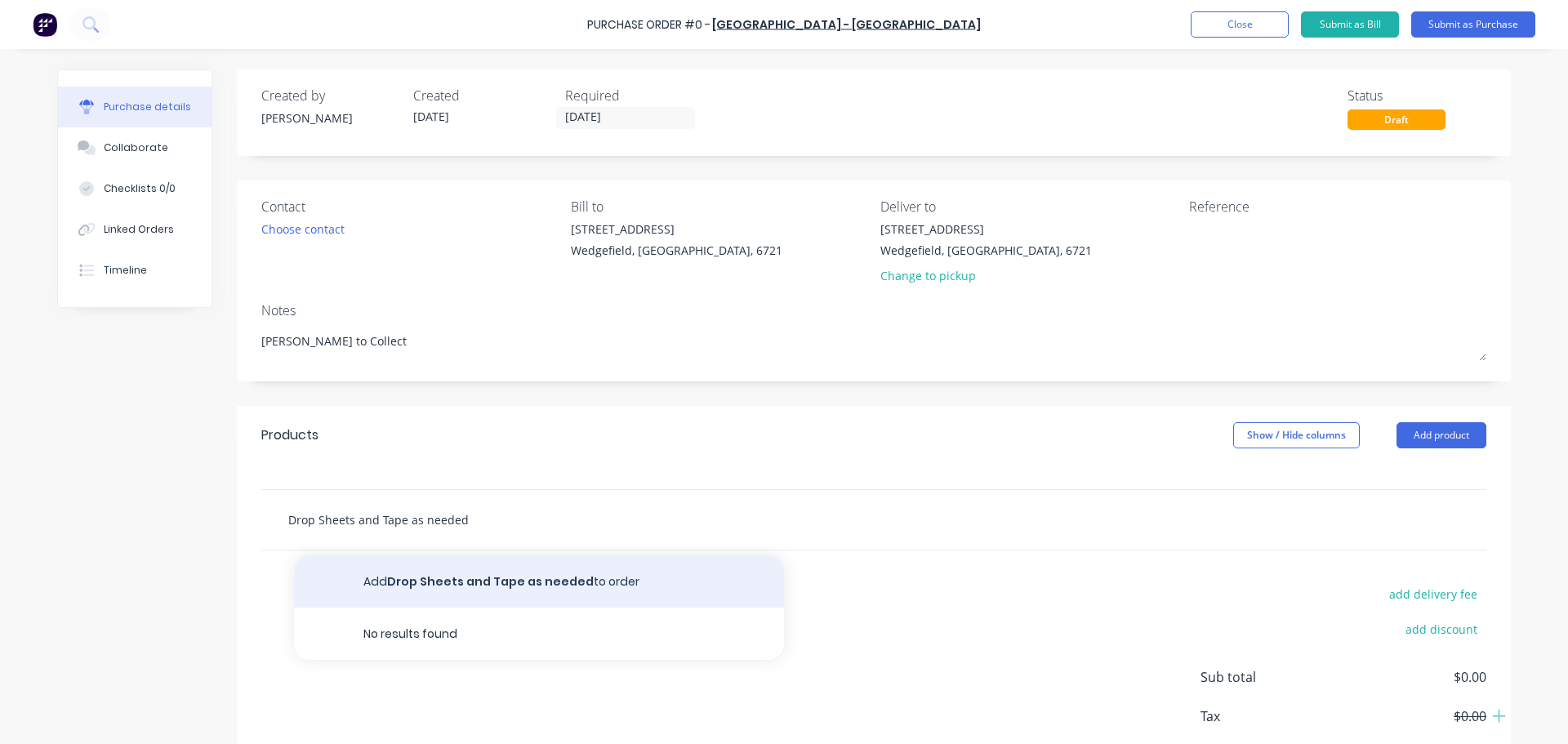
type input "Drop Sheets and Tape as needed"
click at [443, 588] on button "Add Drop Sheets and Tape as needed to order" at bounding box center [539, 581] width 490 height 52
type textarea "x"
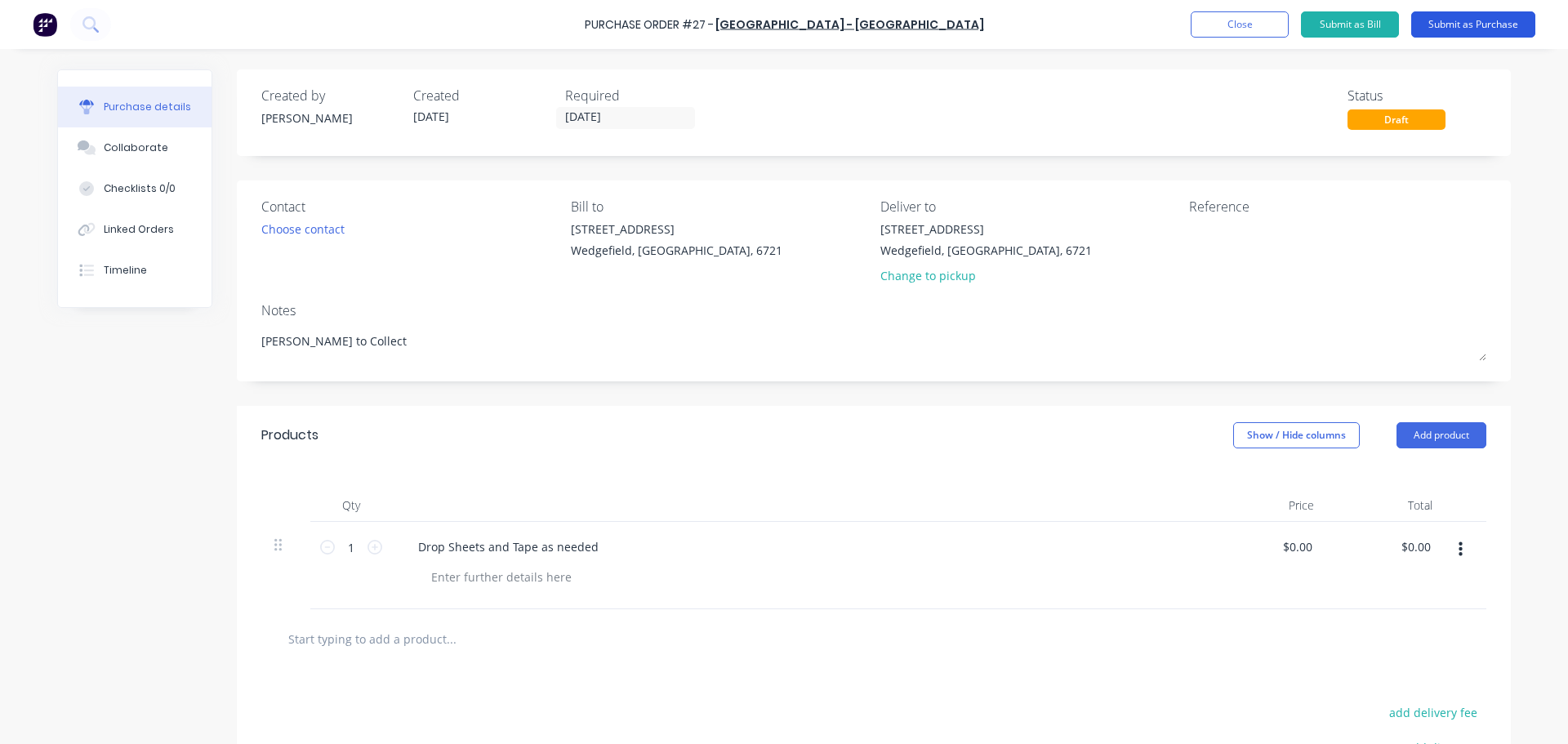
click at [1440, 35] on button "Submit as Purchase" at bounding box center [1472, 24] width 124 height 26
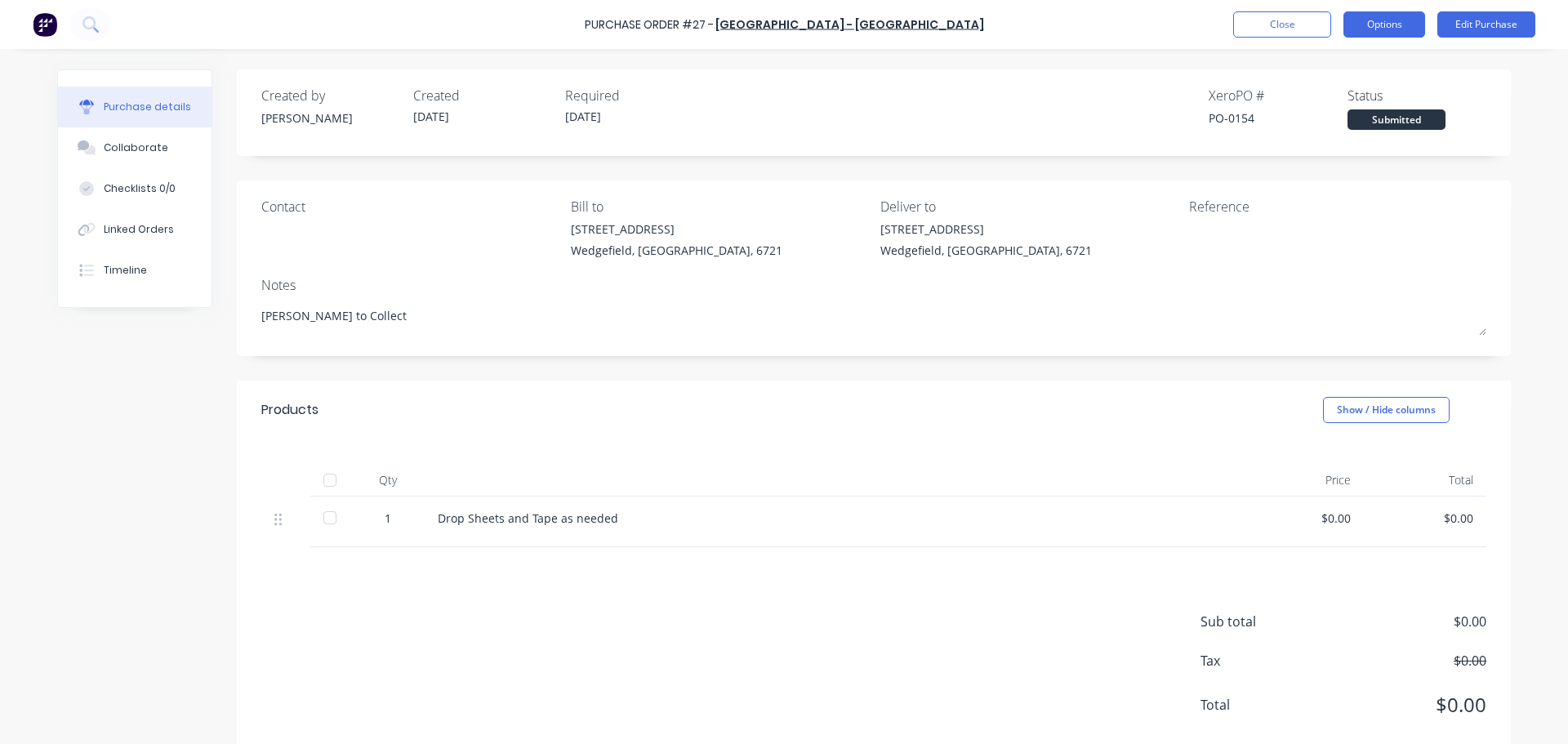
click at [1380, 35] on button "Options" at bounding box center [1384, 24] width 82 height 26
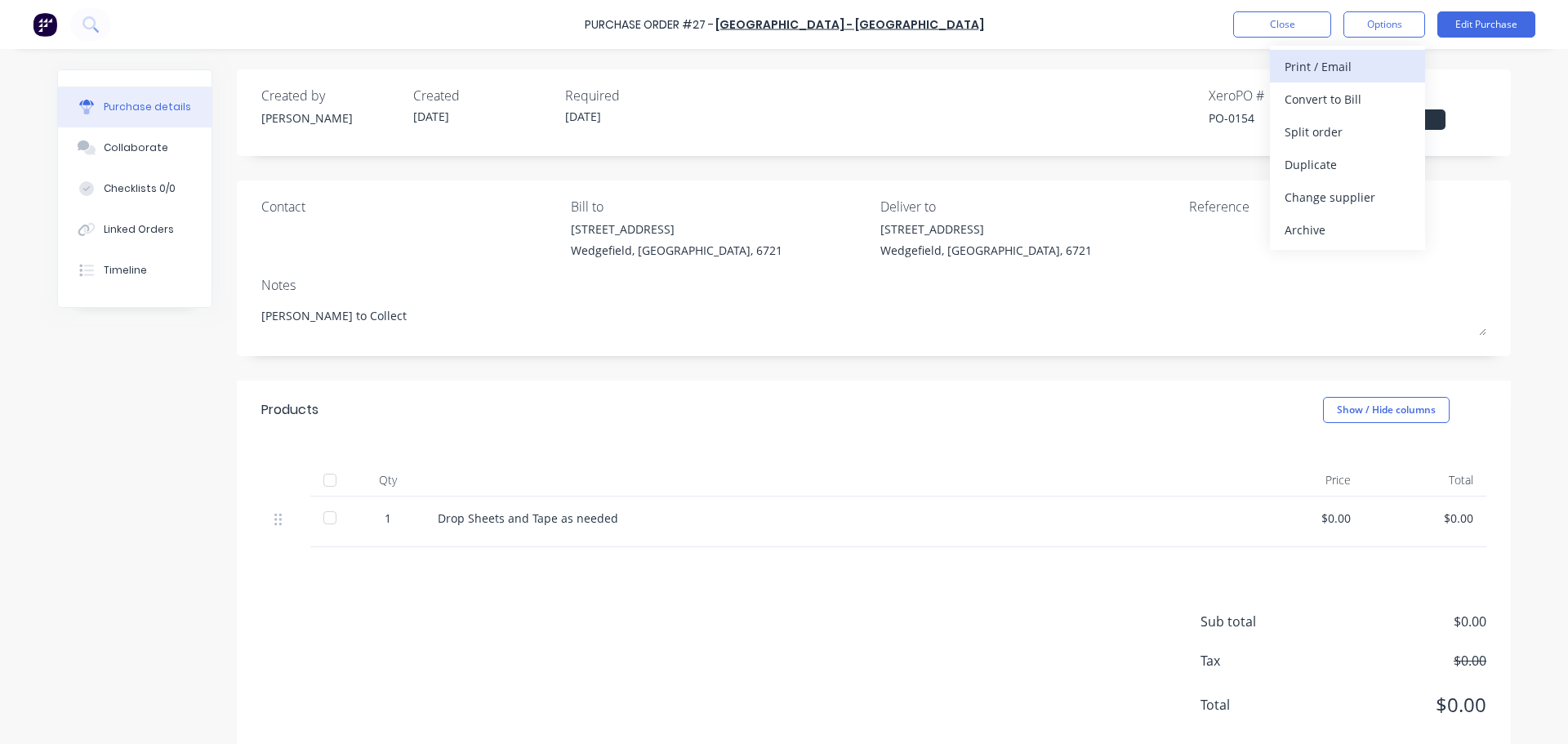
click at [1324, 72] on div "Print / Email" at bounding box center [1347, 66] width 126 height 23
click at [1332, 103] on div "With pricing" at bounding box center [1347, 99] width 126 height 23
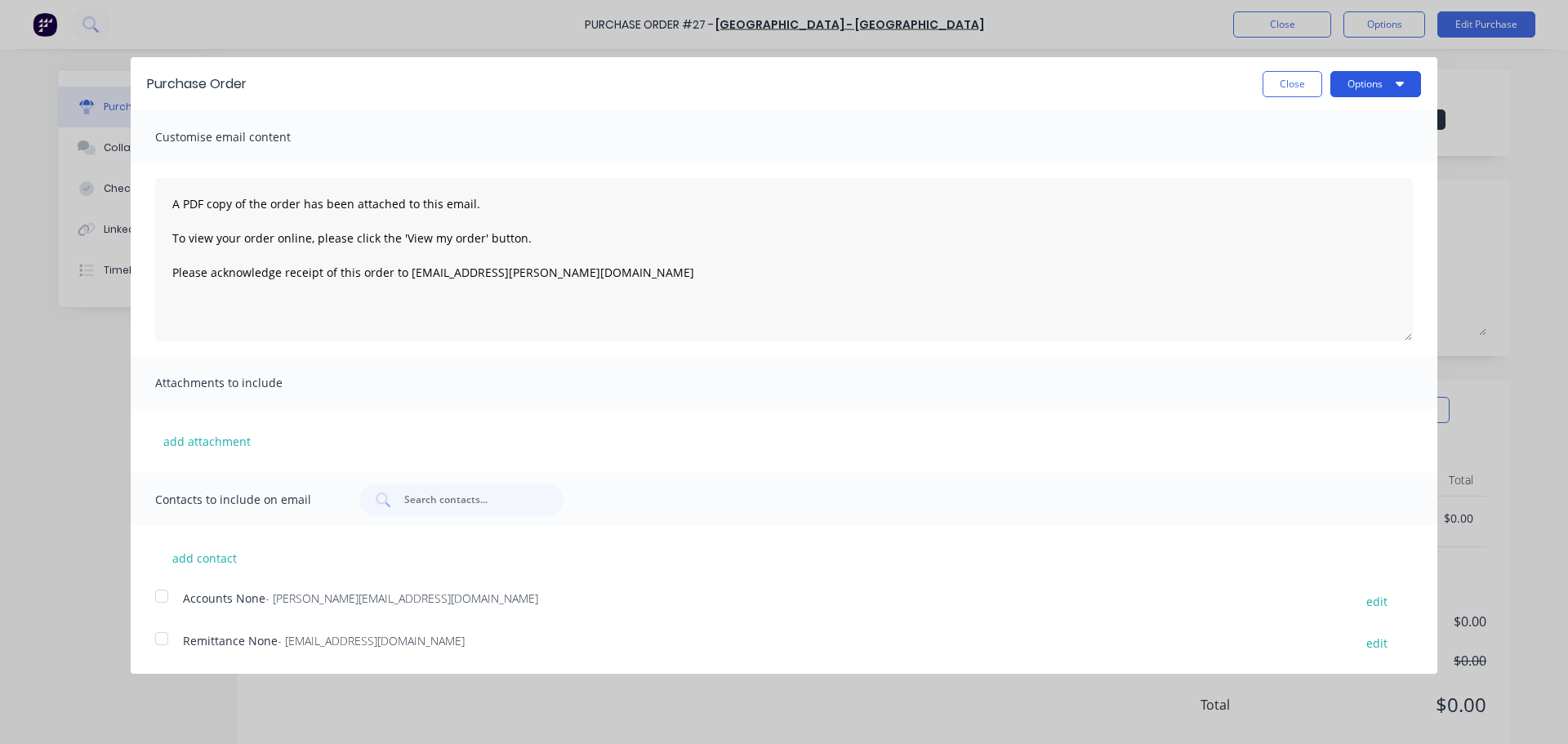
click at [1379, 87] on button "Options" at bounding box center [1374, 84] width 91 height 26
click at [1299, 128] on div "Print" at bounding box center [1343, 125] width 126 height 23
click at [1285, 75] on button "Close" at bounding box center [1291, 84] width 60 height 26
type textarea "x"
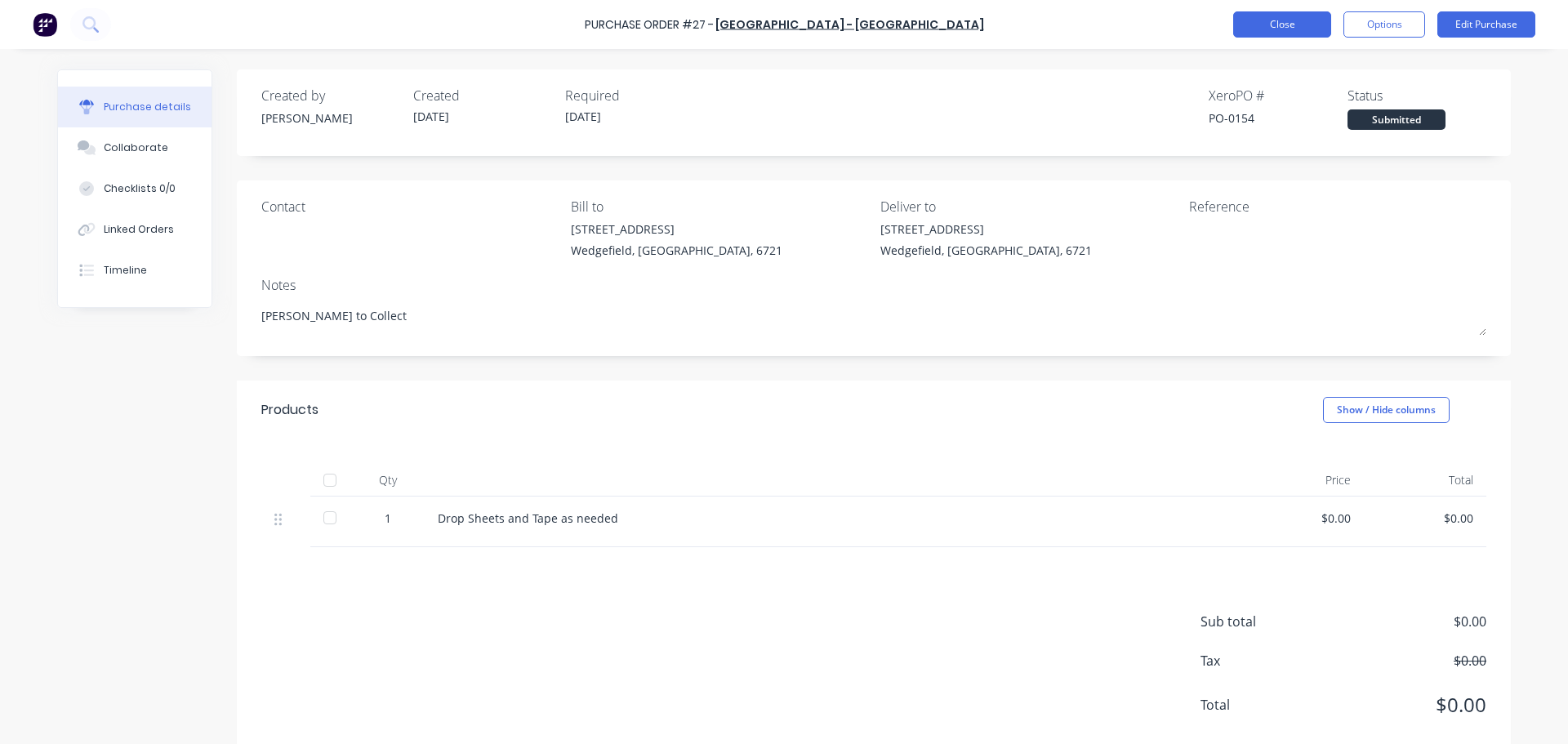
click at [1304, 22] on button "Close" at bounding box center [1282, 24] width 98 height 26
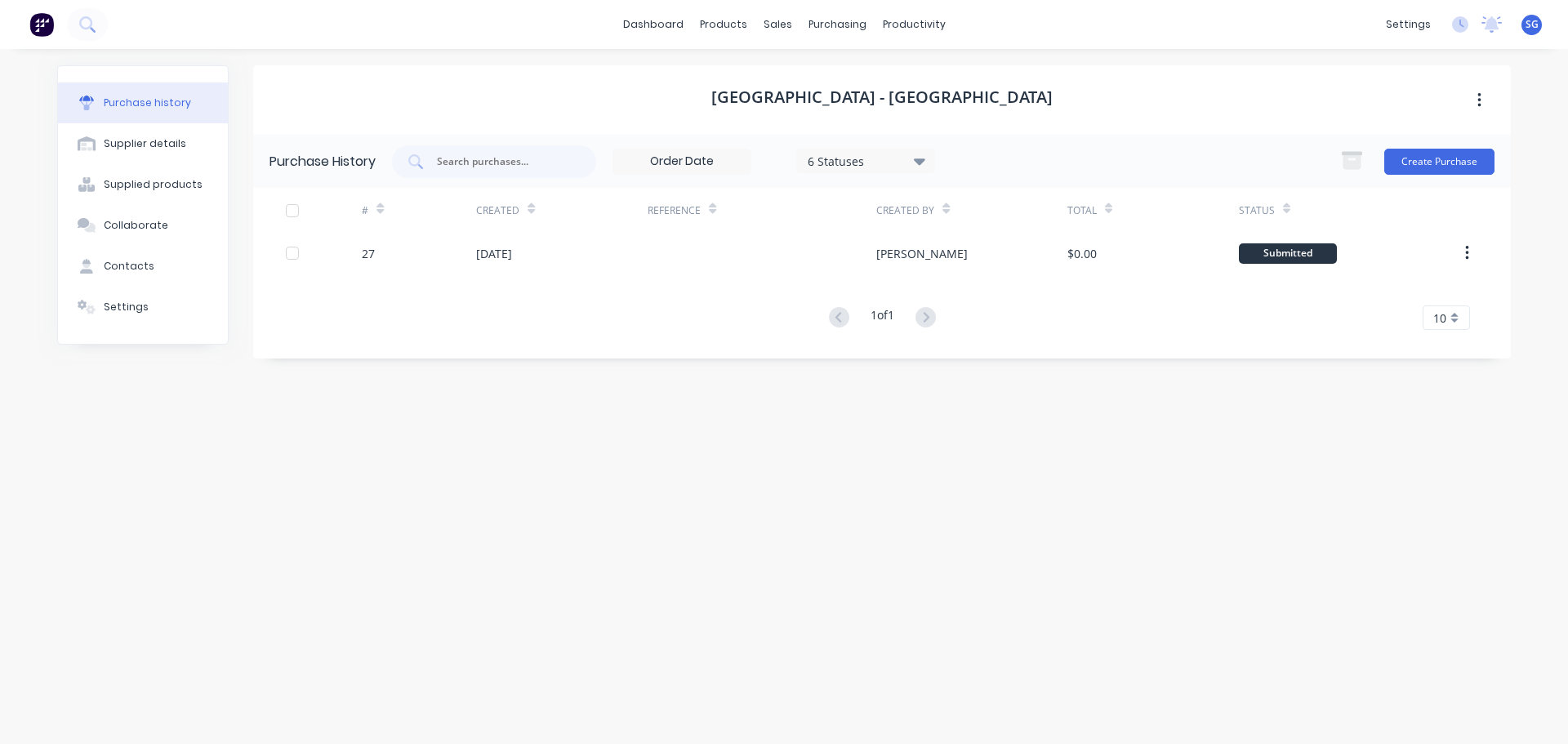
click at [171, 94] on button "Purchase history" at bounding box center [143, 103] width 170 height 41
click at [847, 69] on link "Purchase Orders" at bounding box center [905, 77] width 216 height 32
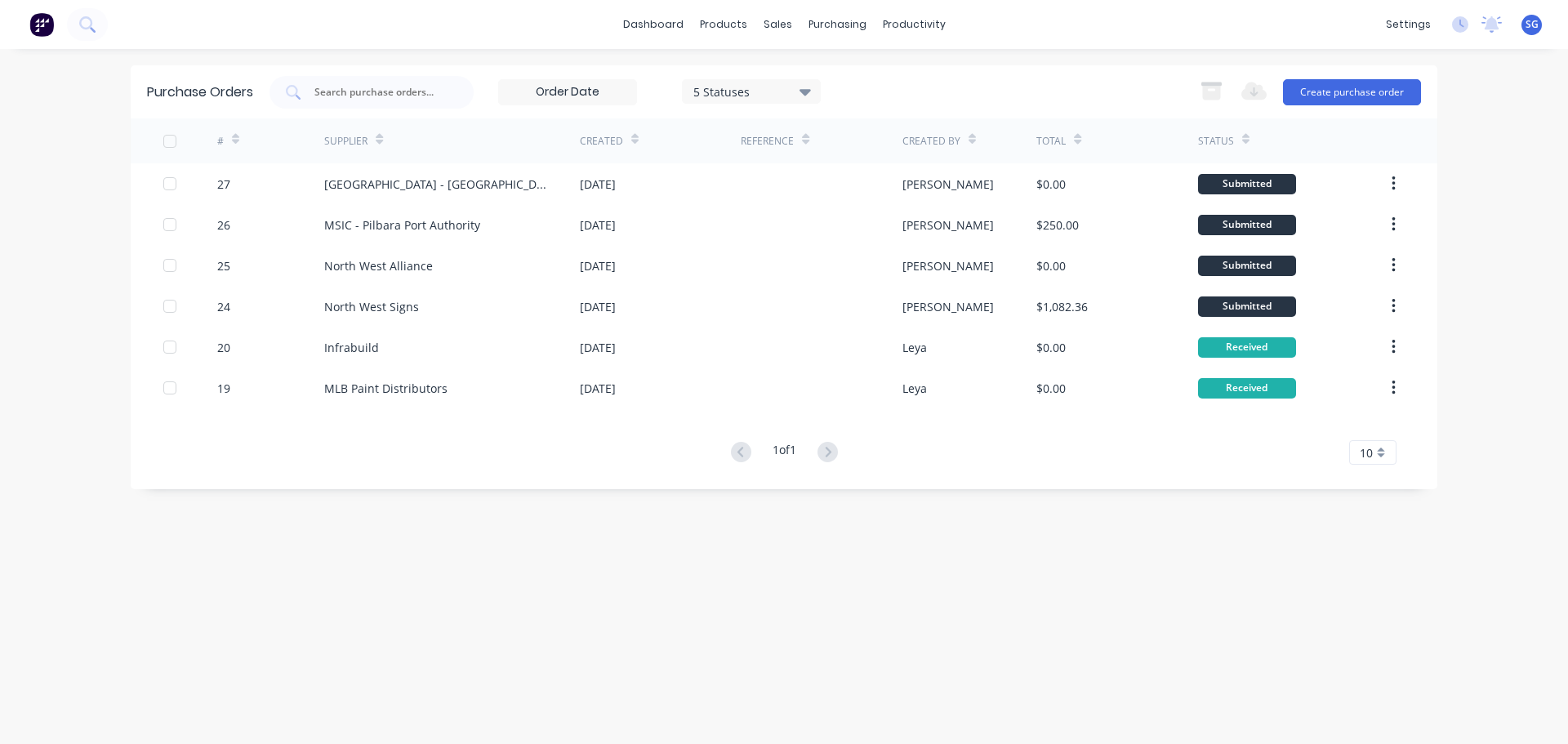
click at [1350, 107] on div "Export to Excel (XLSX) Create purchase order" at bounding box center [1306, 92] width 230 height 32
click at [1351, 79] on button "Create purchase order" at bounding box center [1351, 92] width 138 height 26
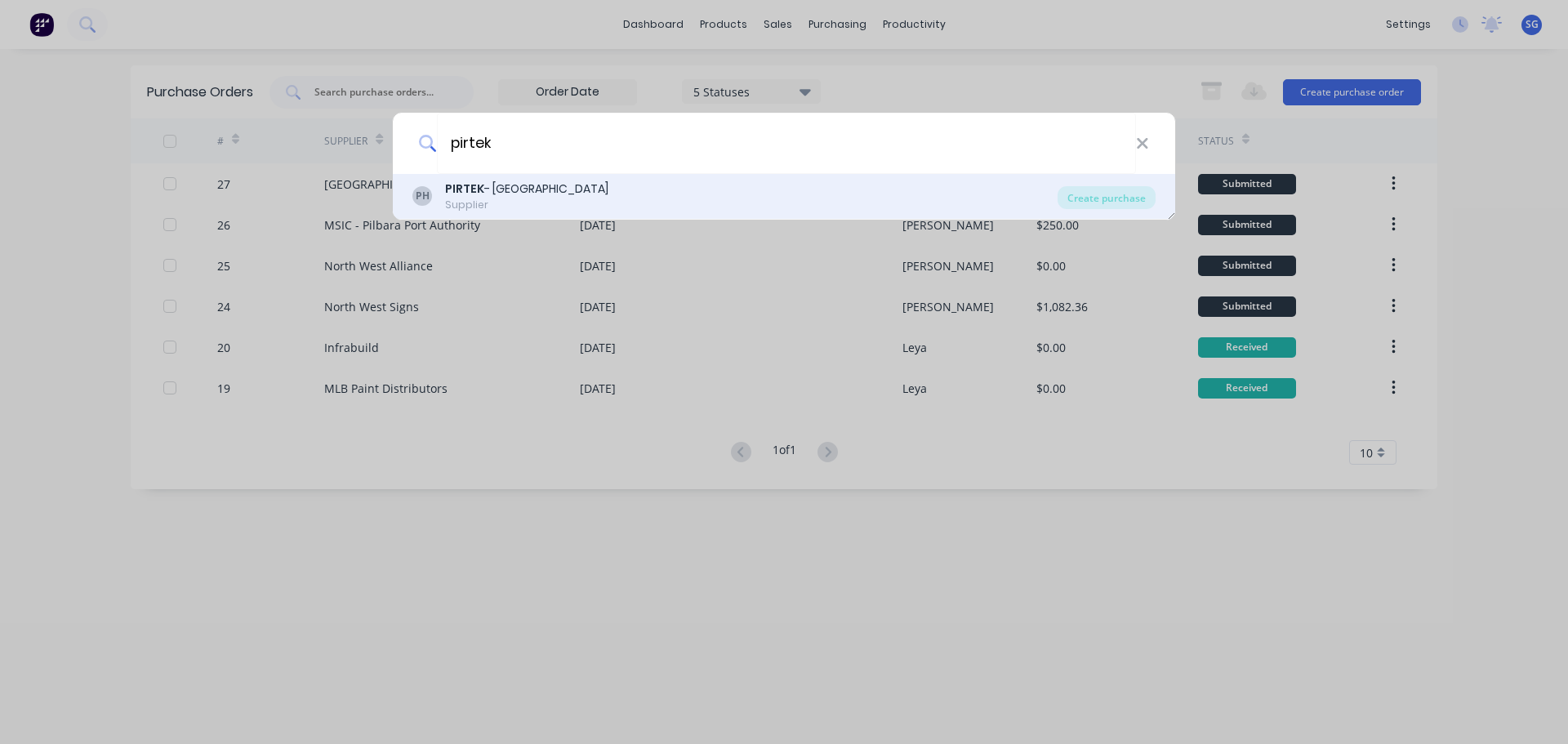
type input "pirtek"
click at [567, 197] on div "PH PIRTEK - [GEOGRAPHIC_DATA] Supplier" at bounding box center [735, 197] width 645 height 32
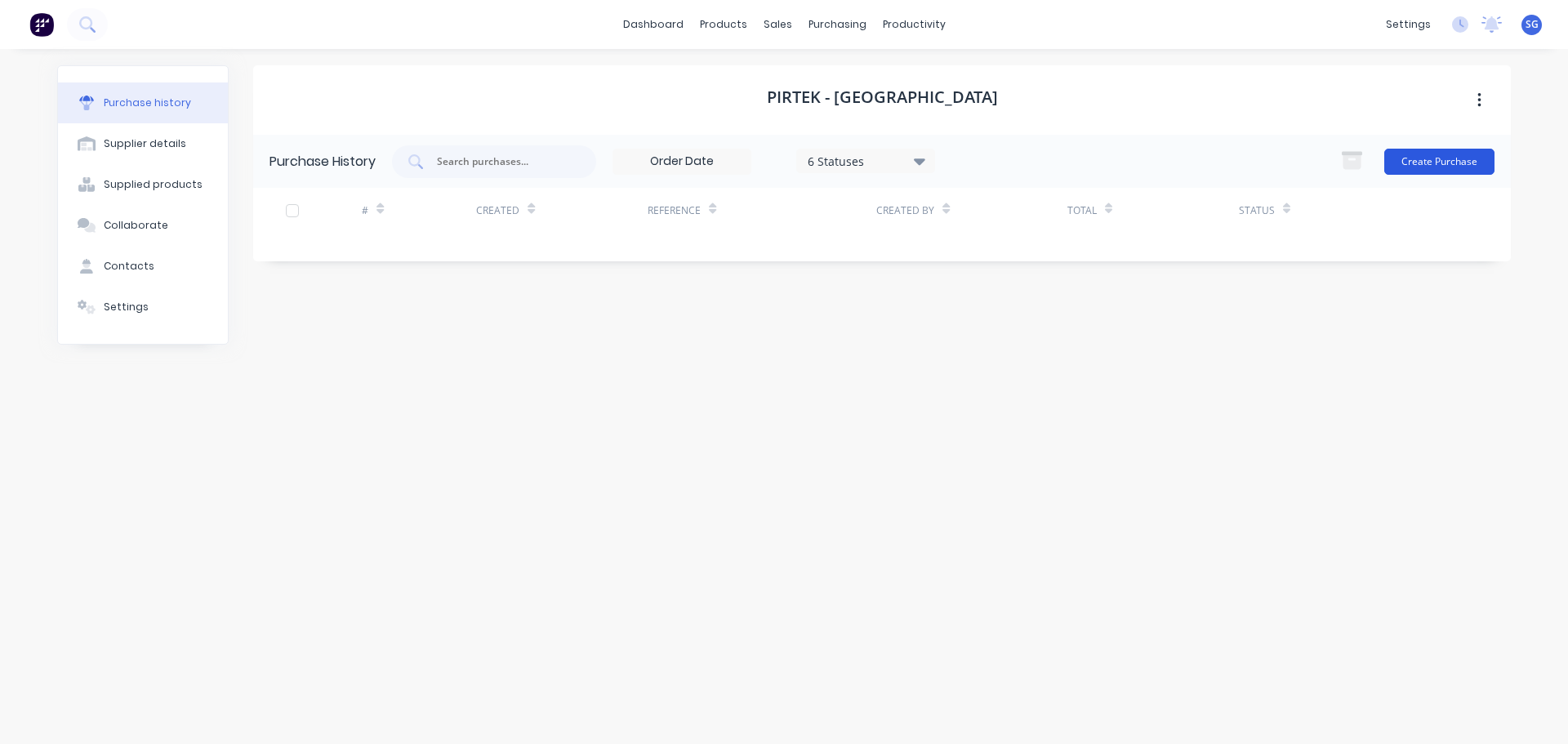
click at [1432, 153] on button "Create Purchase" at bounding box center [1439, 161] width 110 height 26
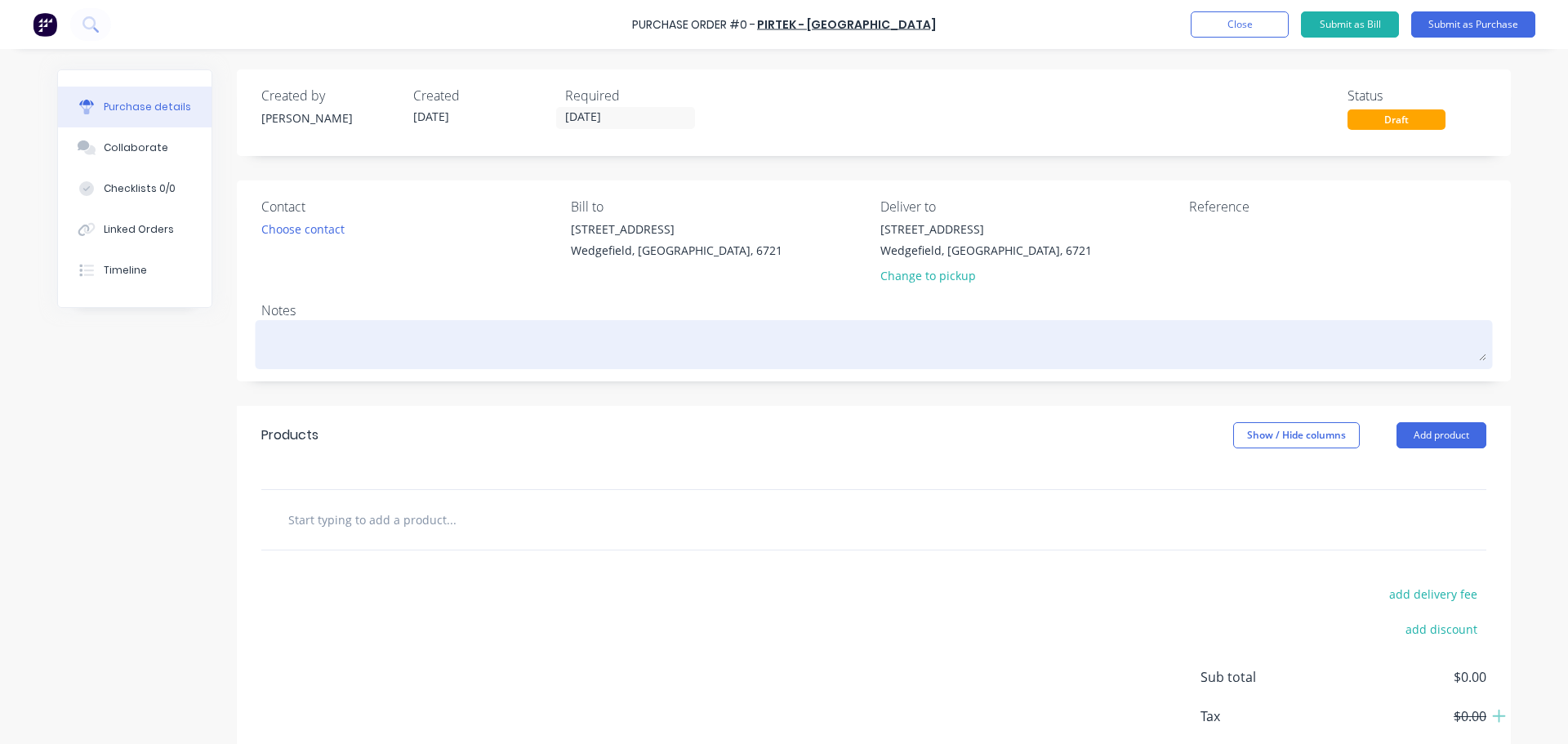
click at [344, 339] on textarea at bounding box center [873, 343] width 1225 height 37
type textarea "x"
type textarea "M"
type textarea "x"
type textarea "Ma"
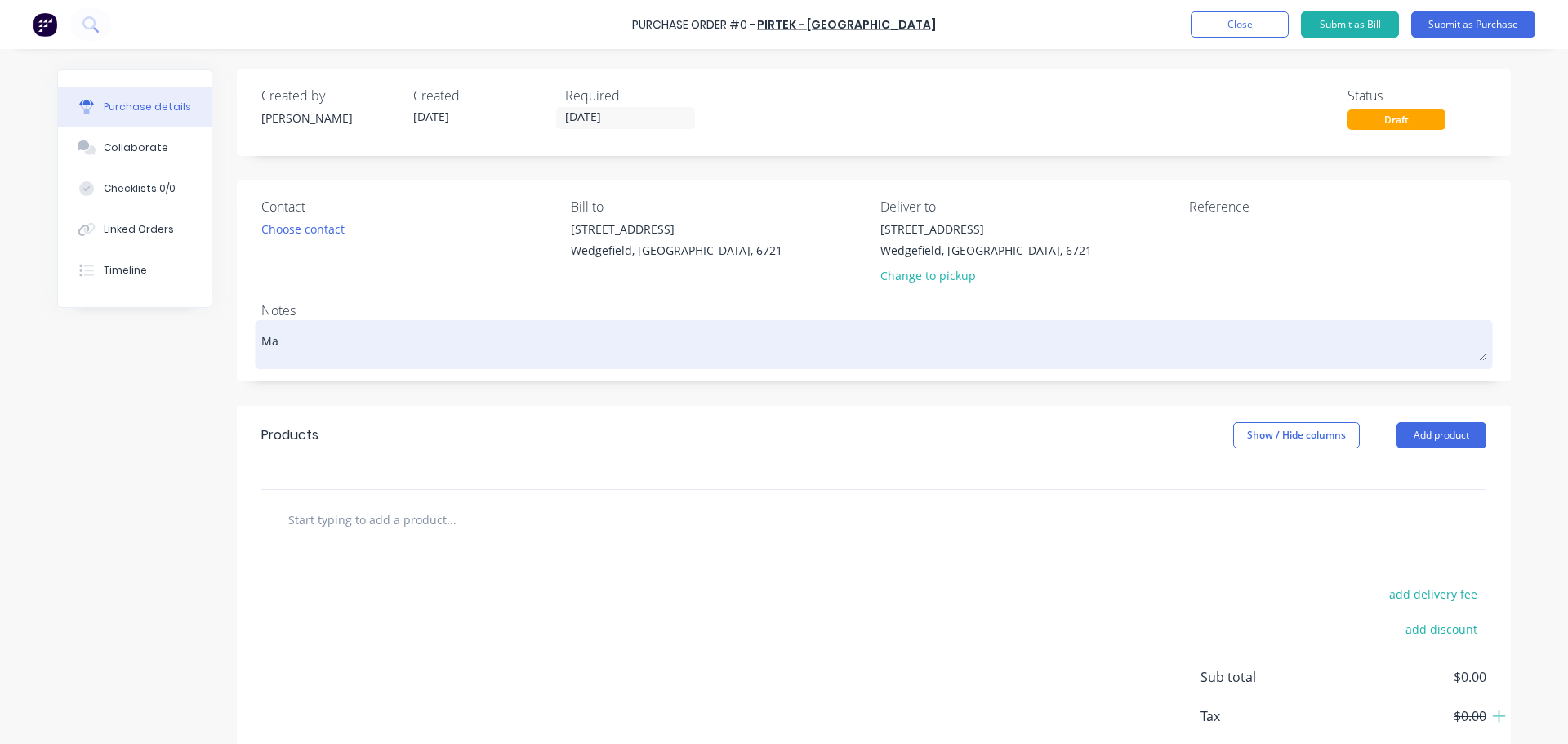
type textarea "x"
type textarea "Mat"
type textarea "x"
type textarea "[PERSON_NAME]"
type textarea "x"
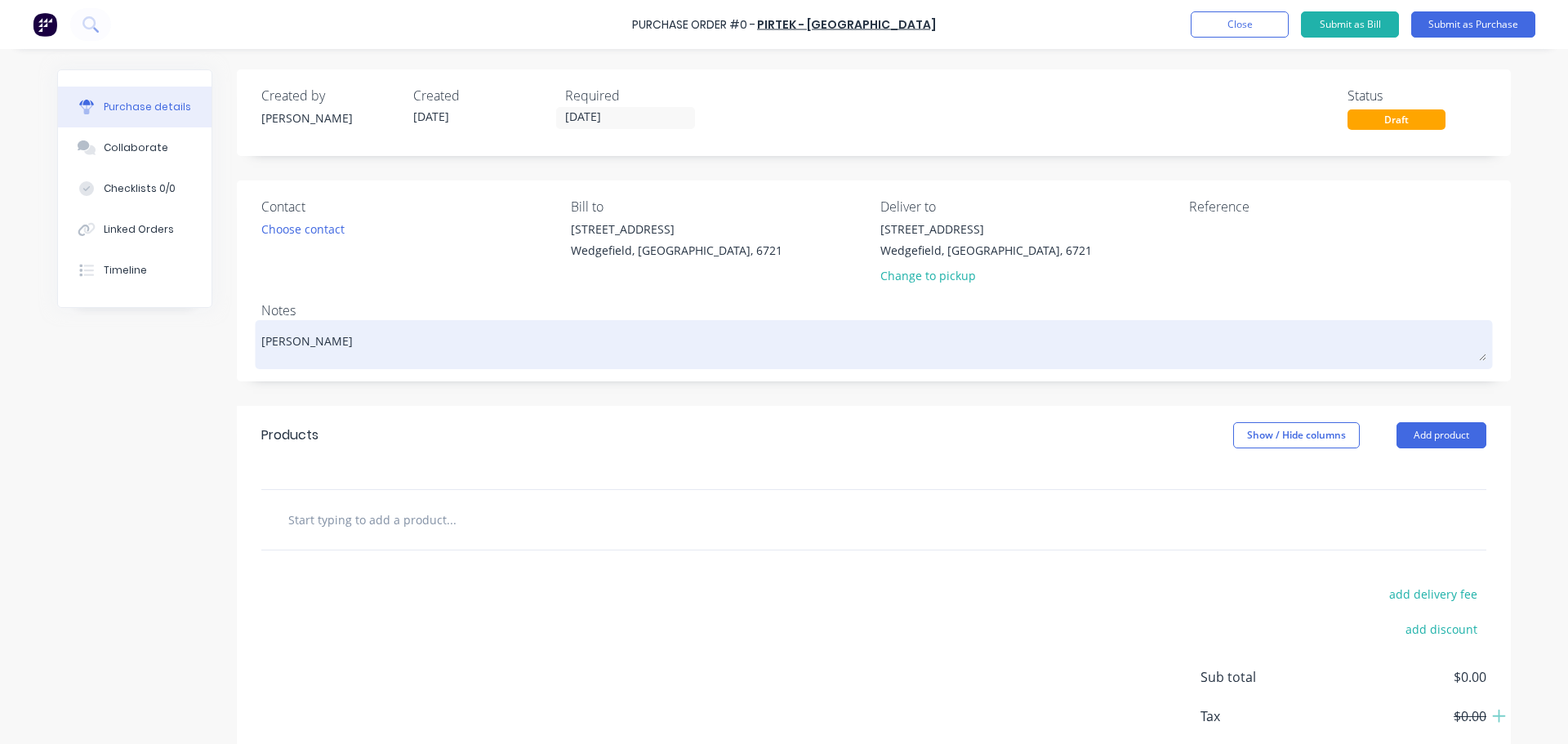
type textarea "[PERSON_NAME]"
type textarea "x"
type textarea "[PERSON_NAME]"
type textarea "x"
type textarea "[PERSON_NAME] to"
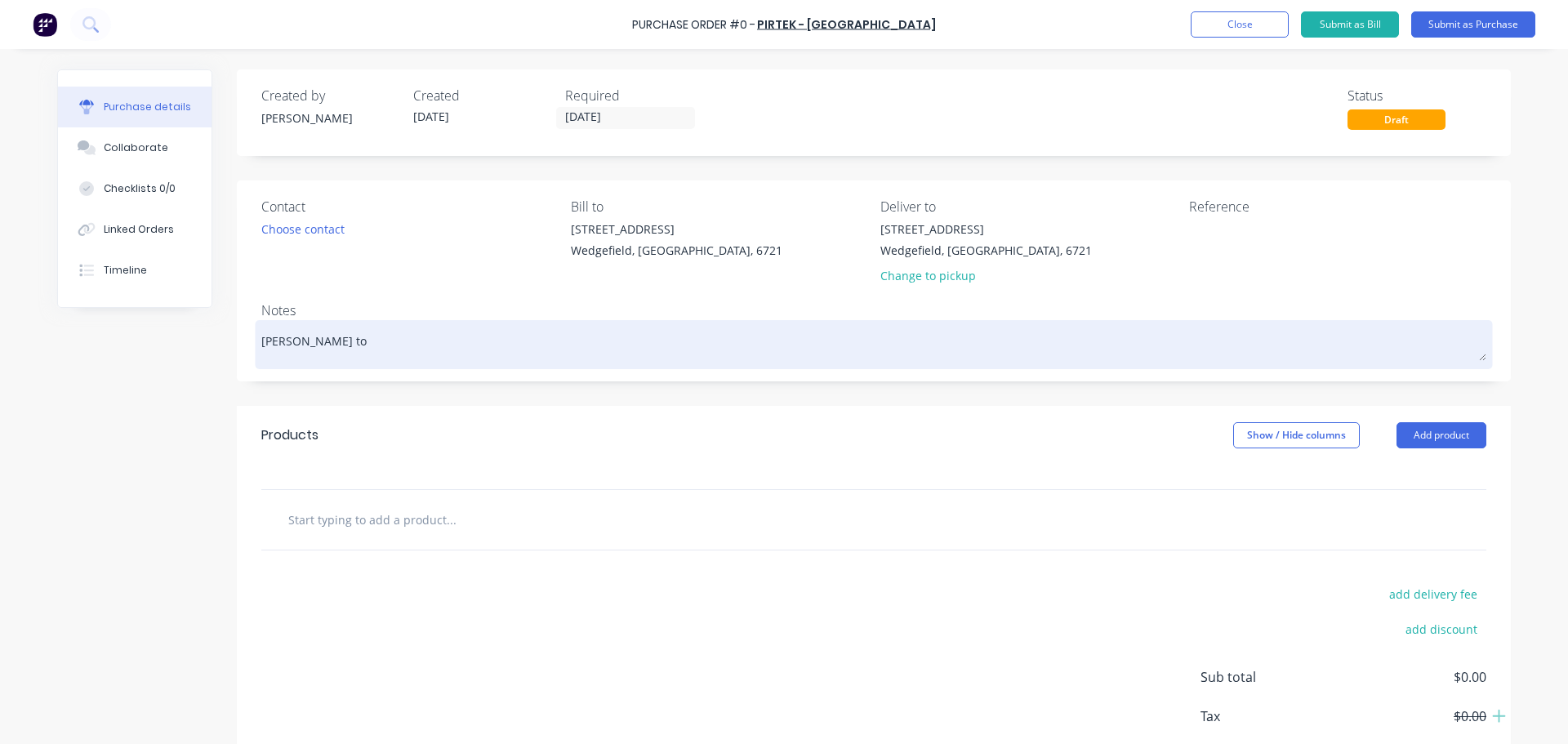
type textarea "x"
type textarea "[PERSON_NAME] to"
type textarea "x"
type textarea "[PERSON_NAME] to c"
type textarea "x"
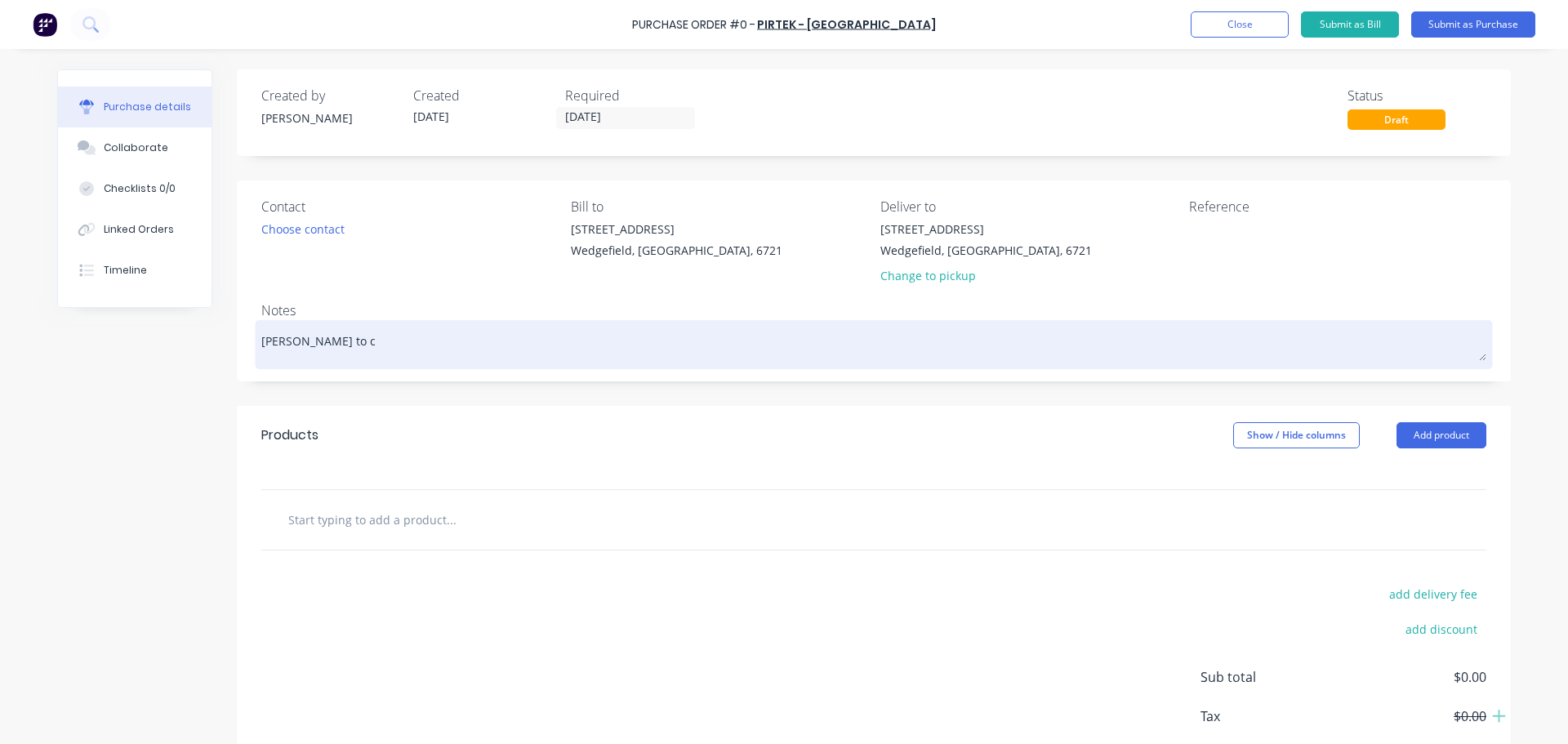
type textarea "[PERSON_NAME] to"
type textarea "x"
type textarea "[PERSON_NAME] to C"
type textarea "x"
type textarea "[PERSON_NAME] to"
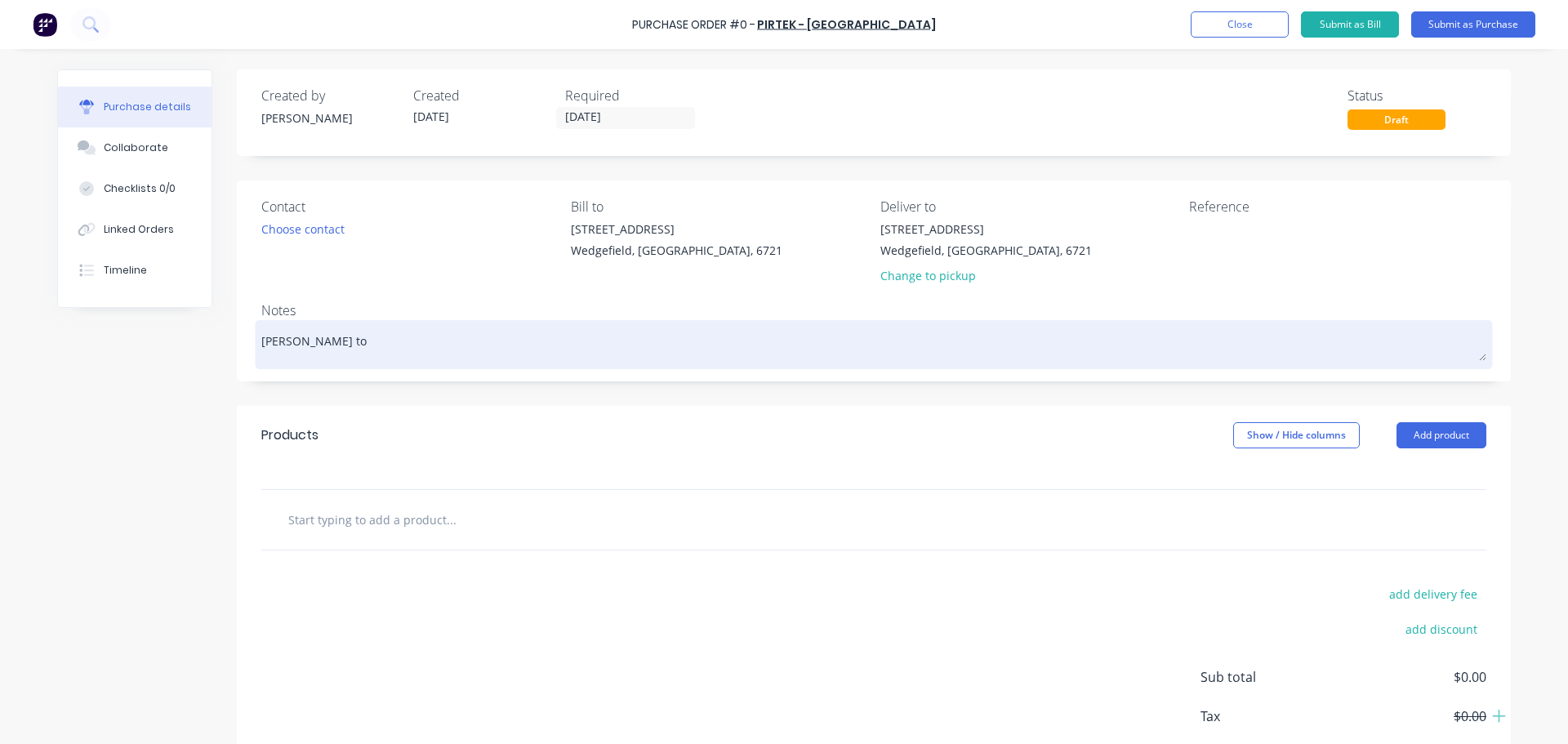
type textarea "x"
type textarea "[PERSON_NAME] to c"
type textarea "x"
type textarea "[PERSON_NAME] to co"
type textarea "x"
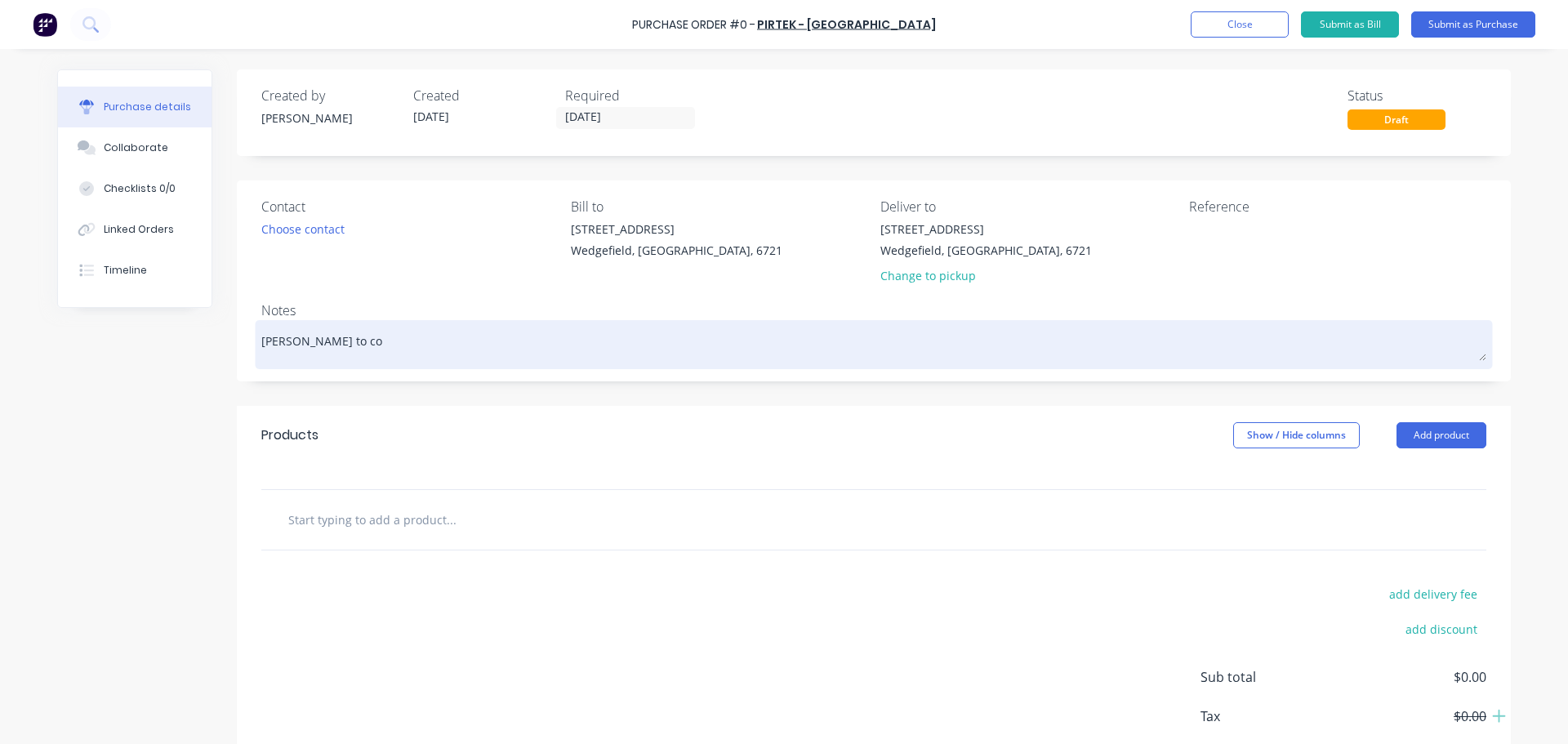
type textarea "[PERSON_NAME] to col"
type textarea "x"
type textarea "[PERSON_NAME] to coll"
type textarea "x"
type textarea "[PERSON_NAME] to colle"
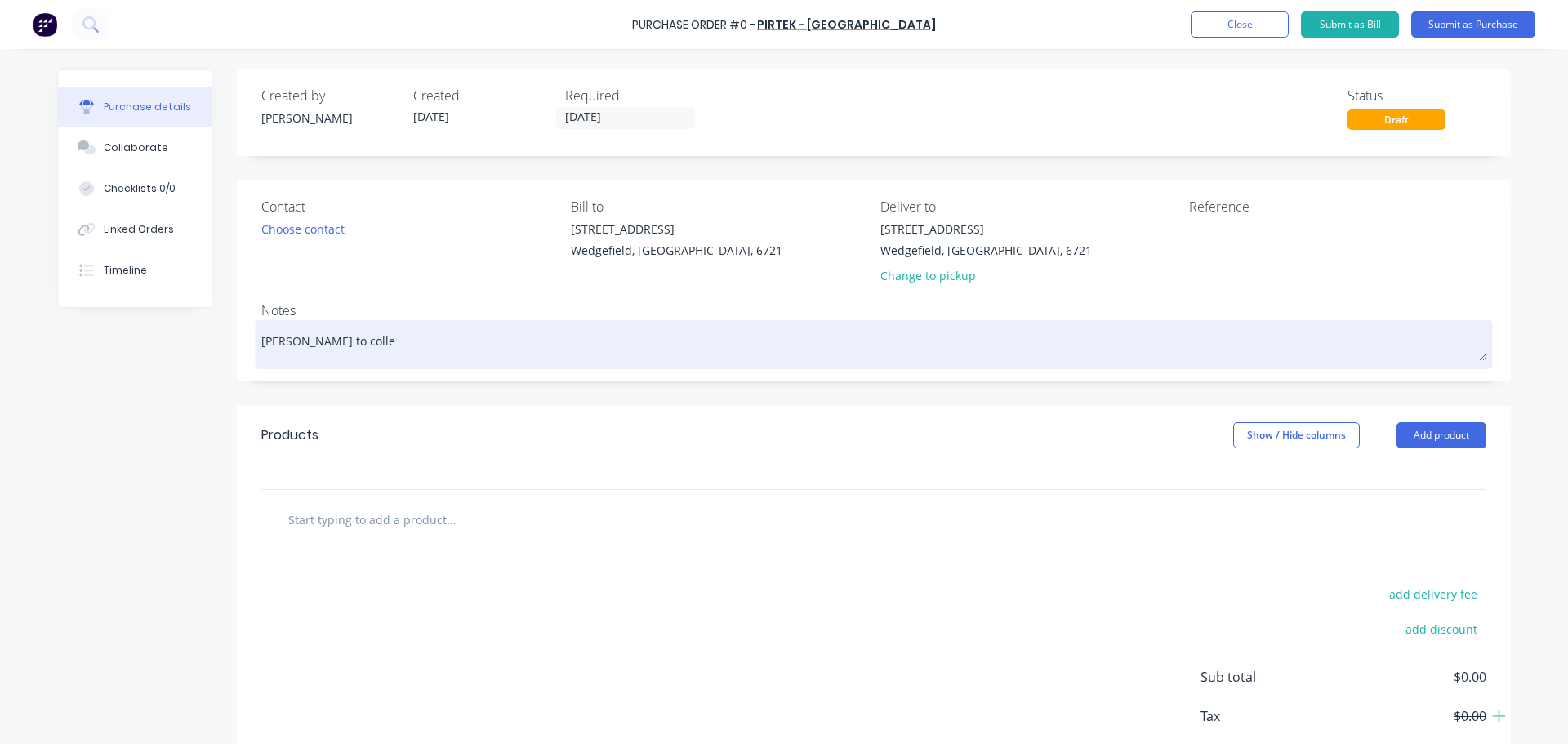
type textarea "x"
type textarea "[PERSON_NAME] to collec"
type textarea "x"
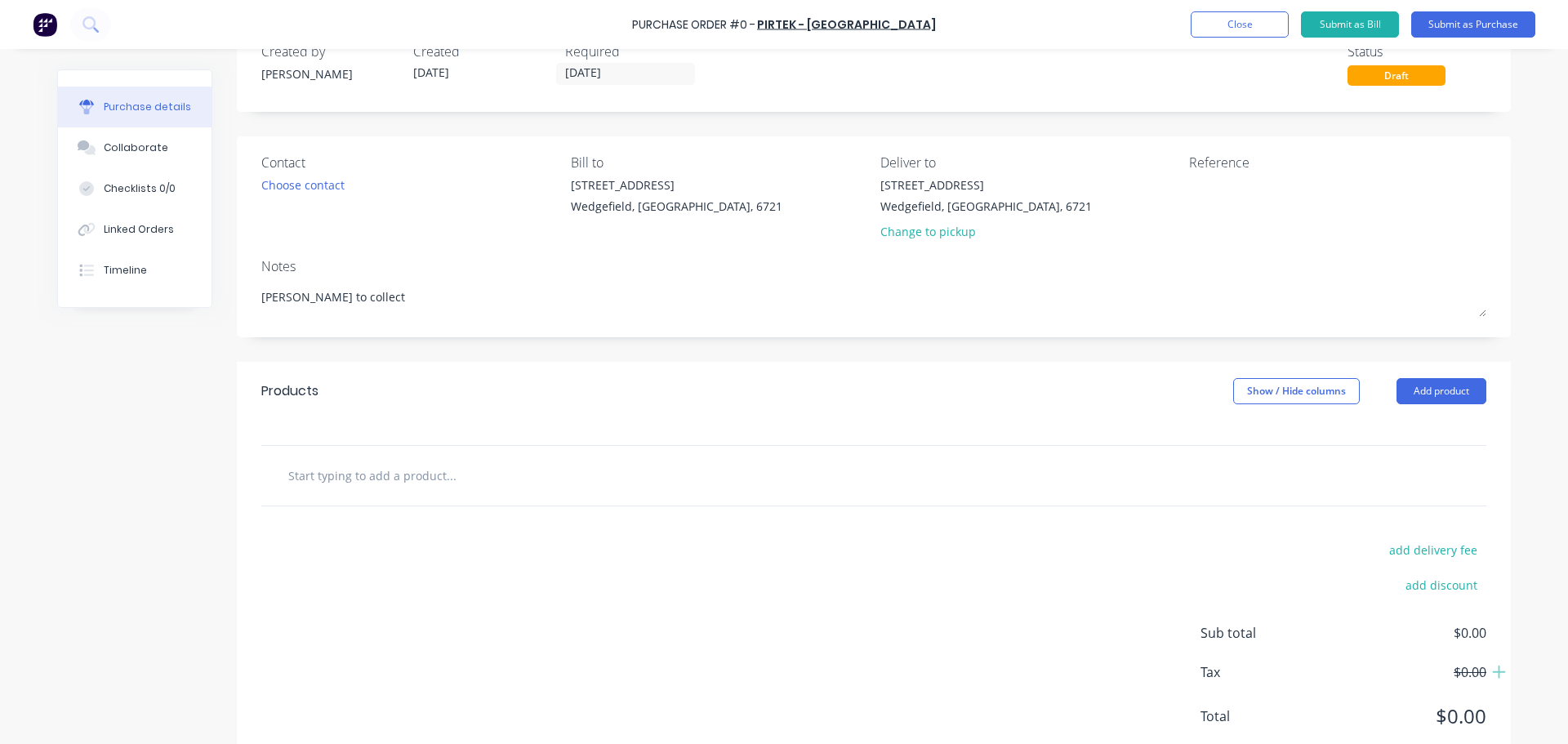
scroll to position [82, 0]
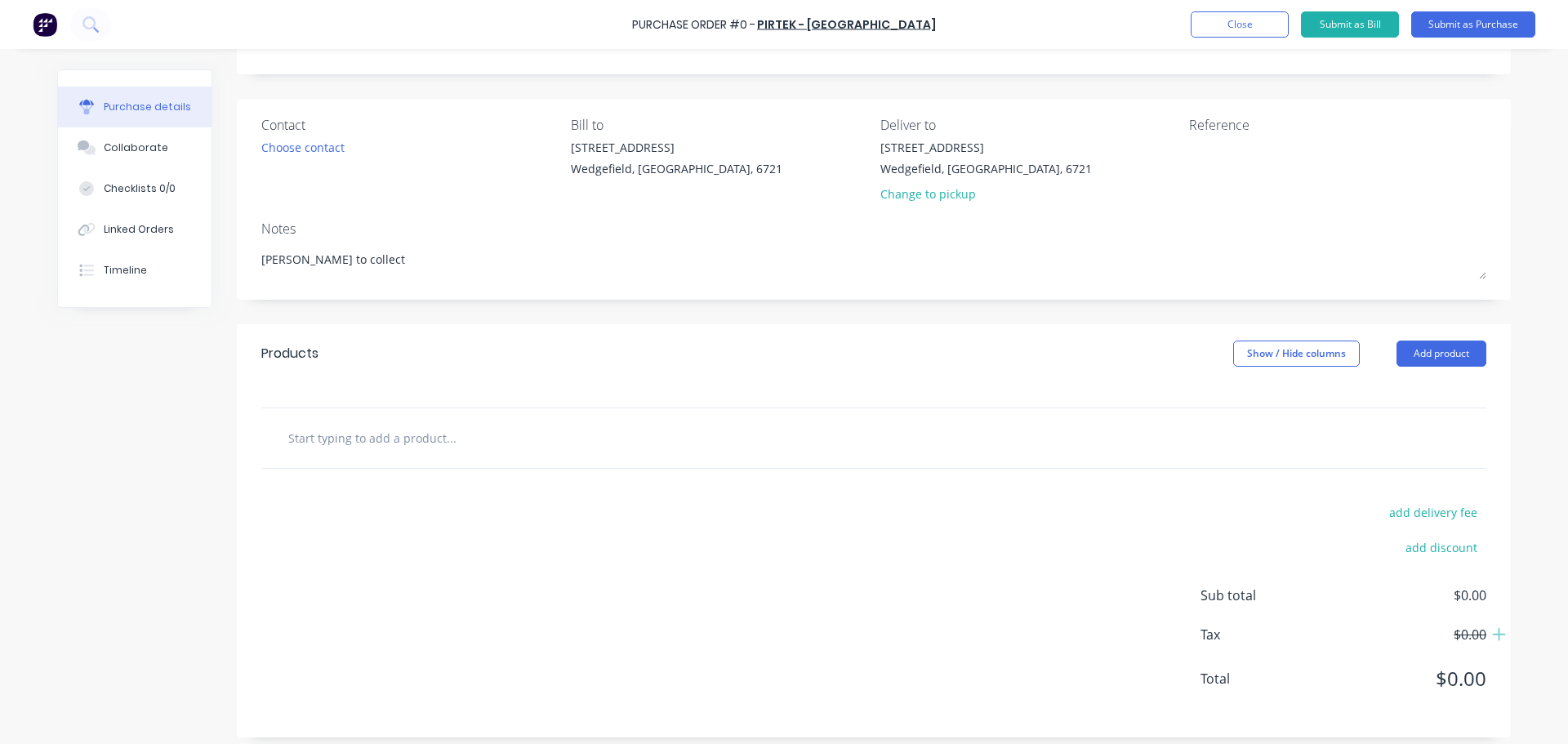
type textarea "[PERSON_NAME] to collect"
type textarea "x"
type textarea "[PERSON_NAME] to collect"
click at [334, 439] on input "text" at bounding box center [451, 437] width 327 height 32
type textarea "x"
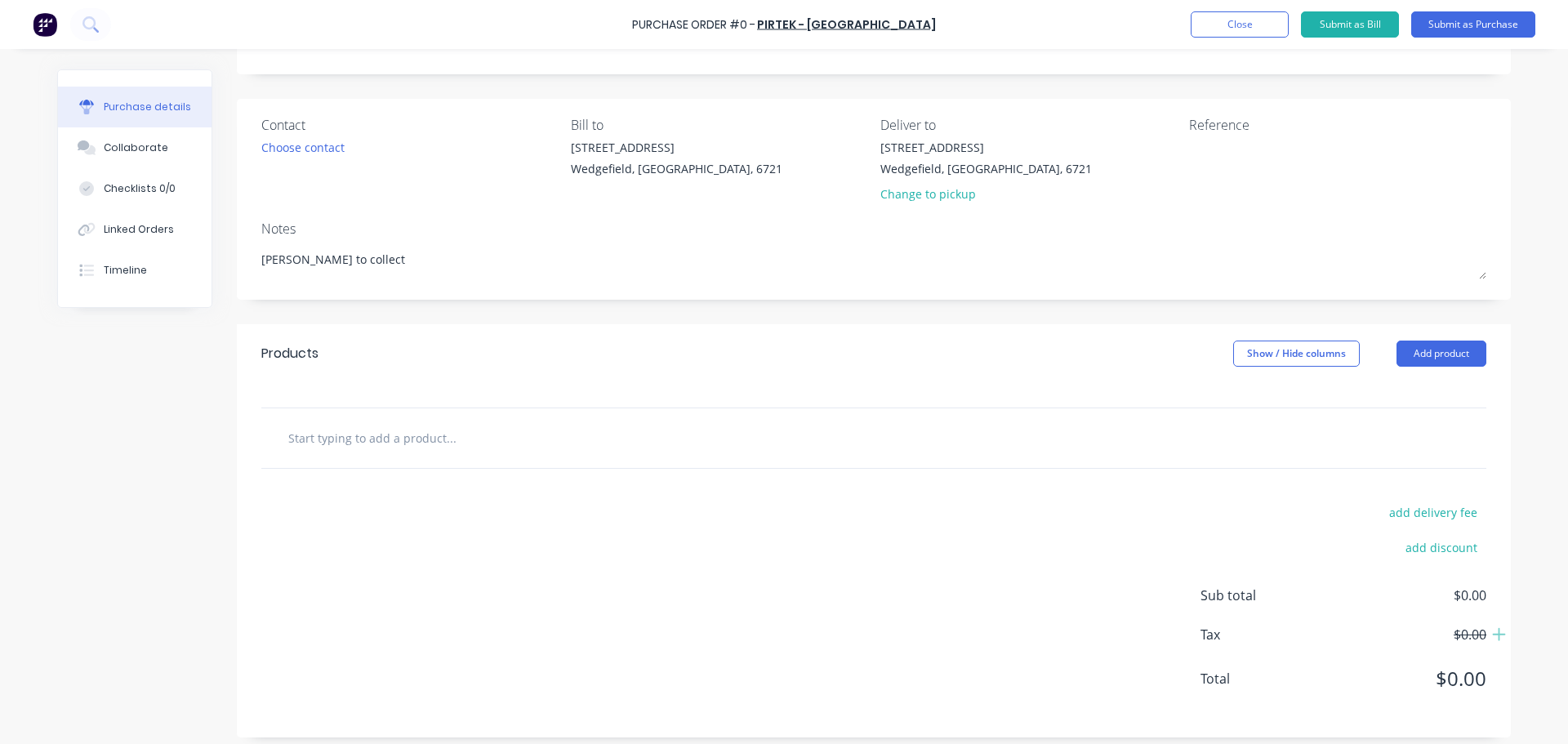
type input "F"
type textarea "x"
type input "Fi"
type textarea "x"
type input "Fit"
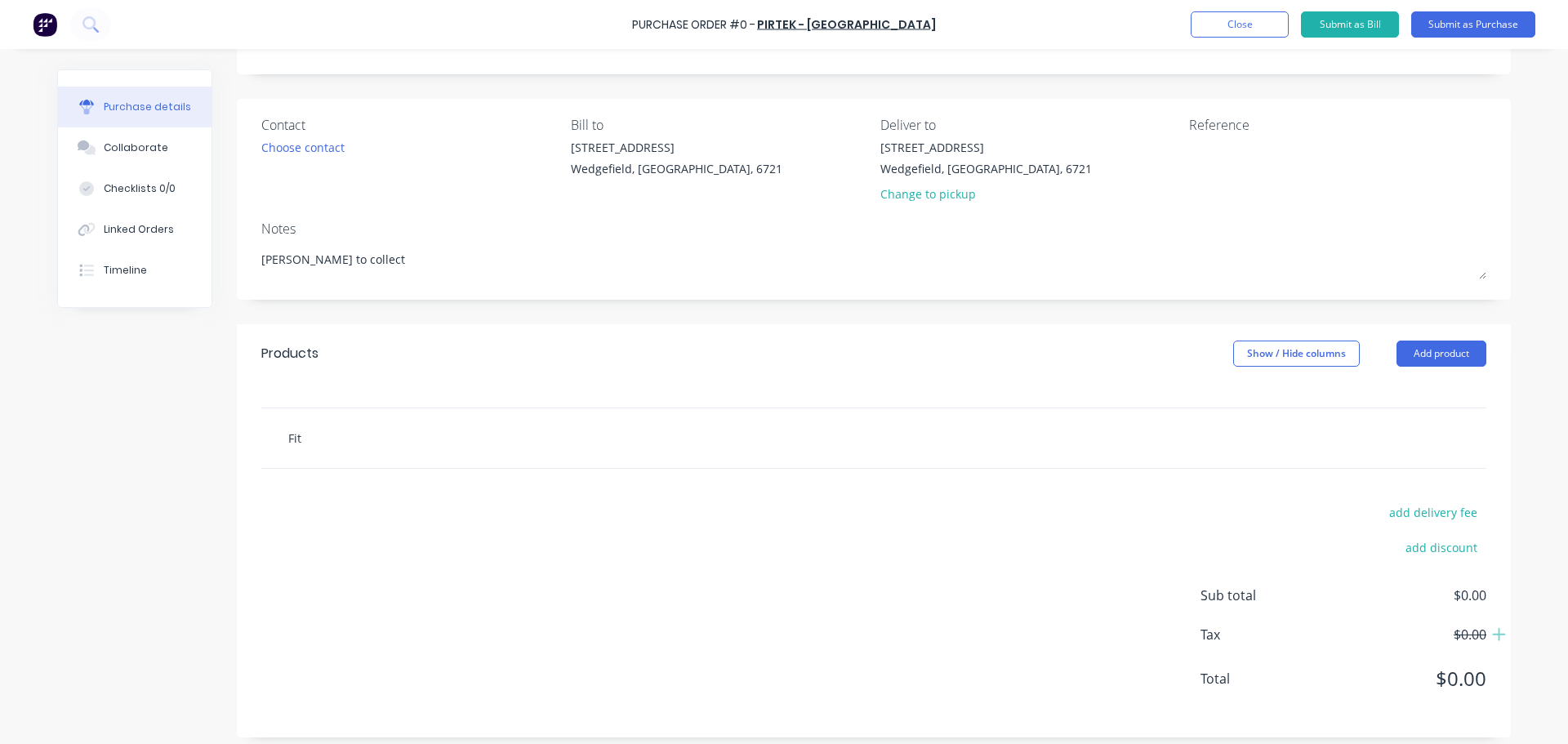
type textarea "x"
type input "Fitt"
type textarea "x"
type input "Fitti"
type textarea "x"
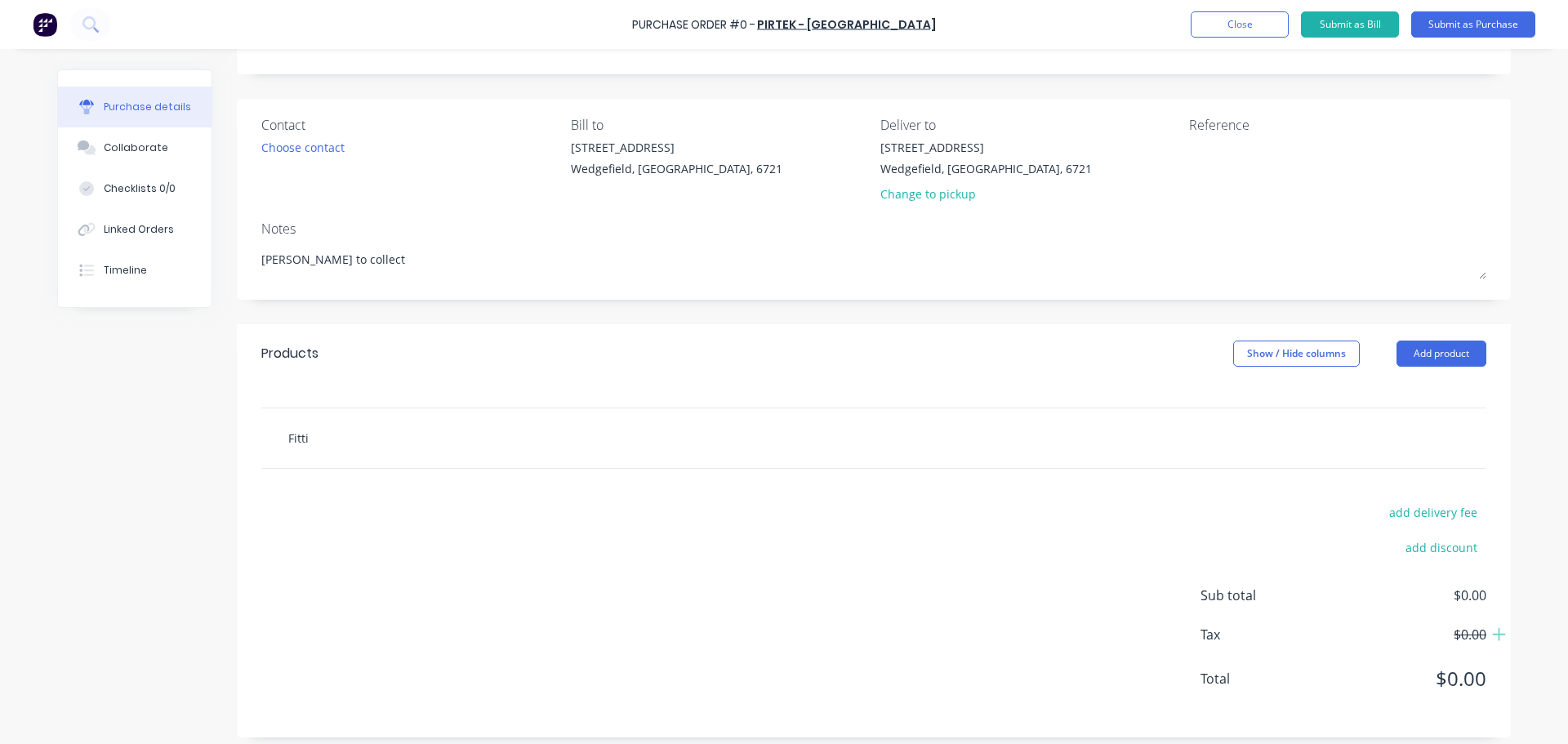
type input "Fittin"
type textarea "x"
type input "Fitting"
type textarea "x"
type input "Fittings"
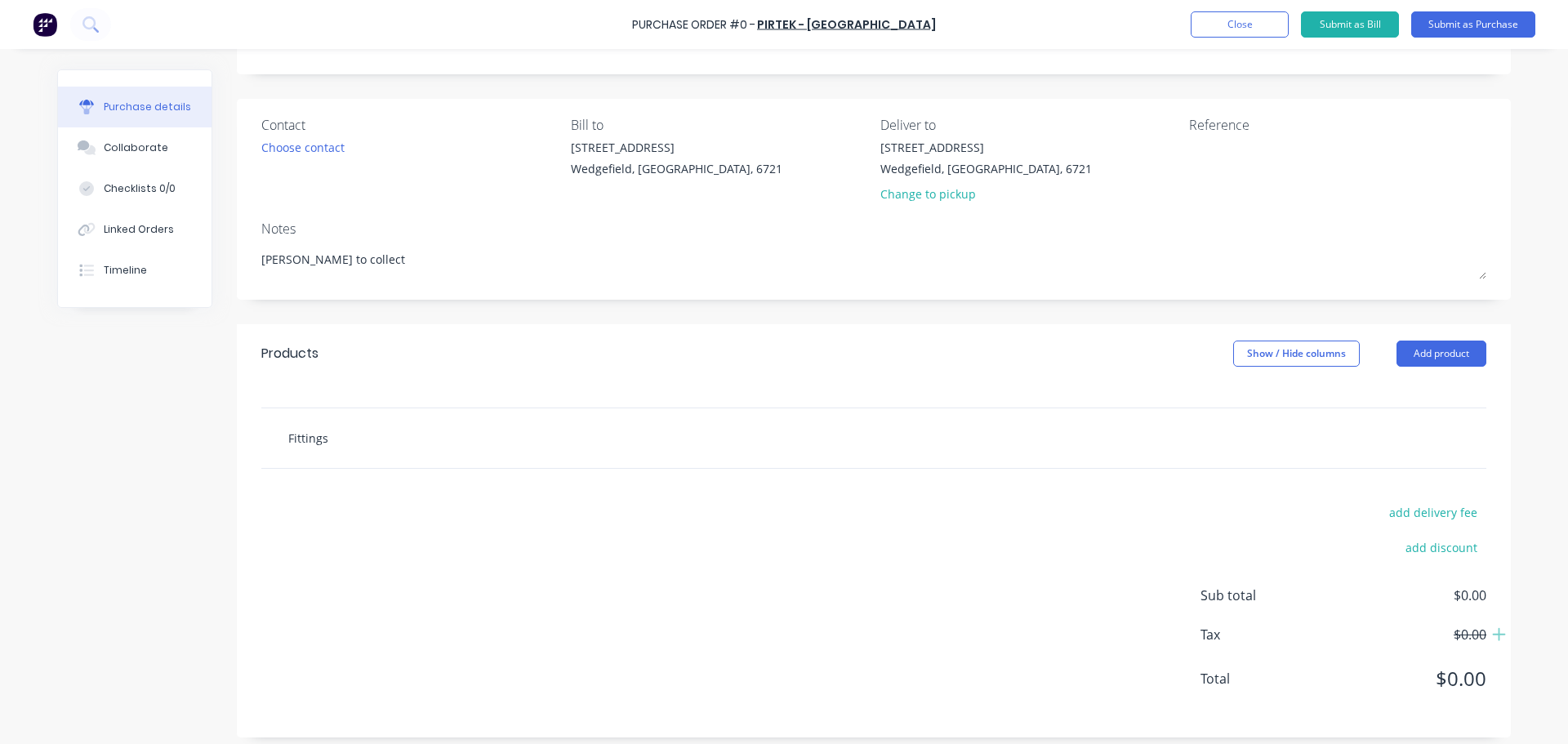
type textarea "x"
type input "Fittings"
type textarea "x"
type input "Fittings a"
type textarea "x"
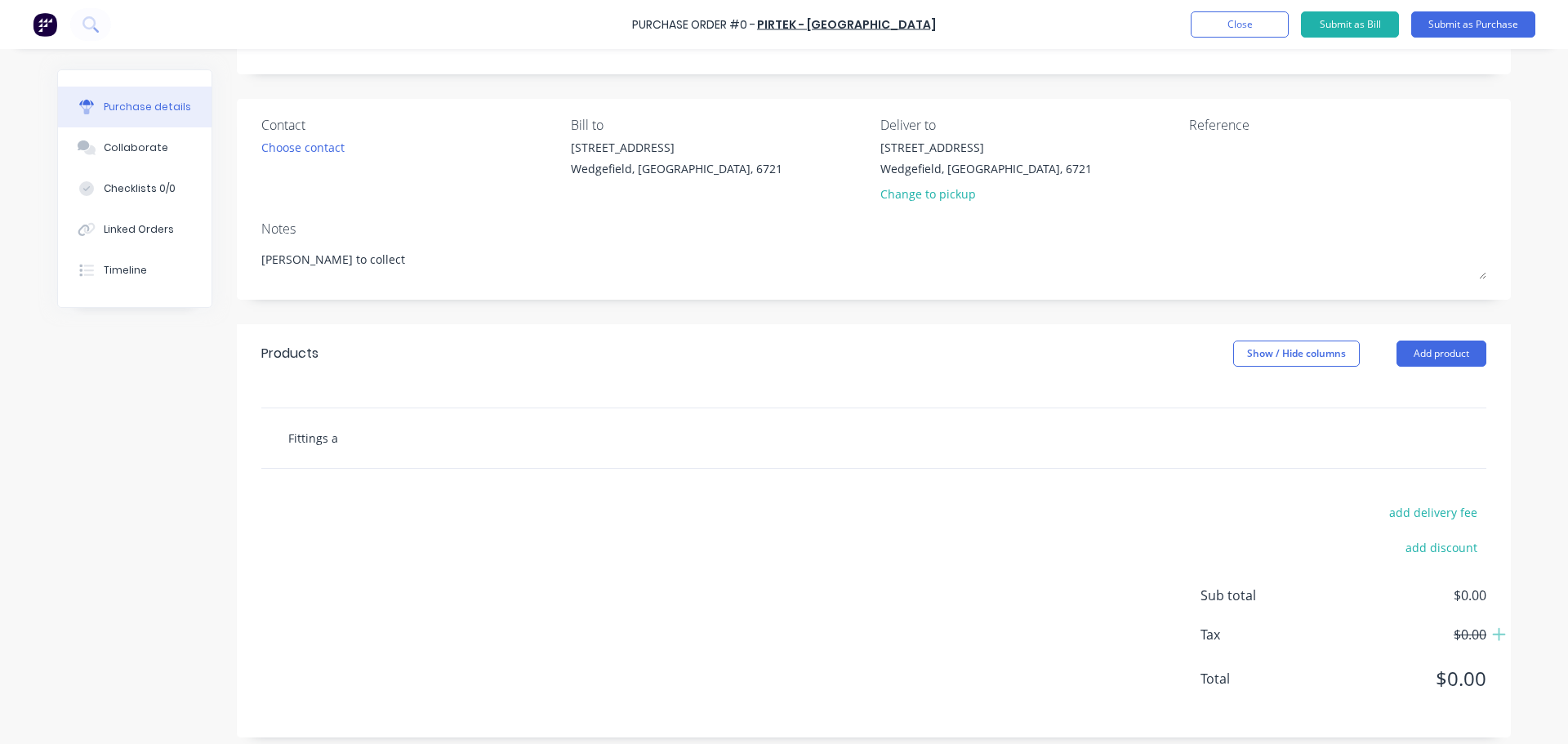
type input "Fittings as"
type textarea "x"
type input "Fittings as"
type textarea "x"
type input "Fittings as r"
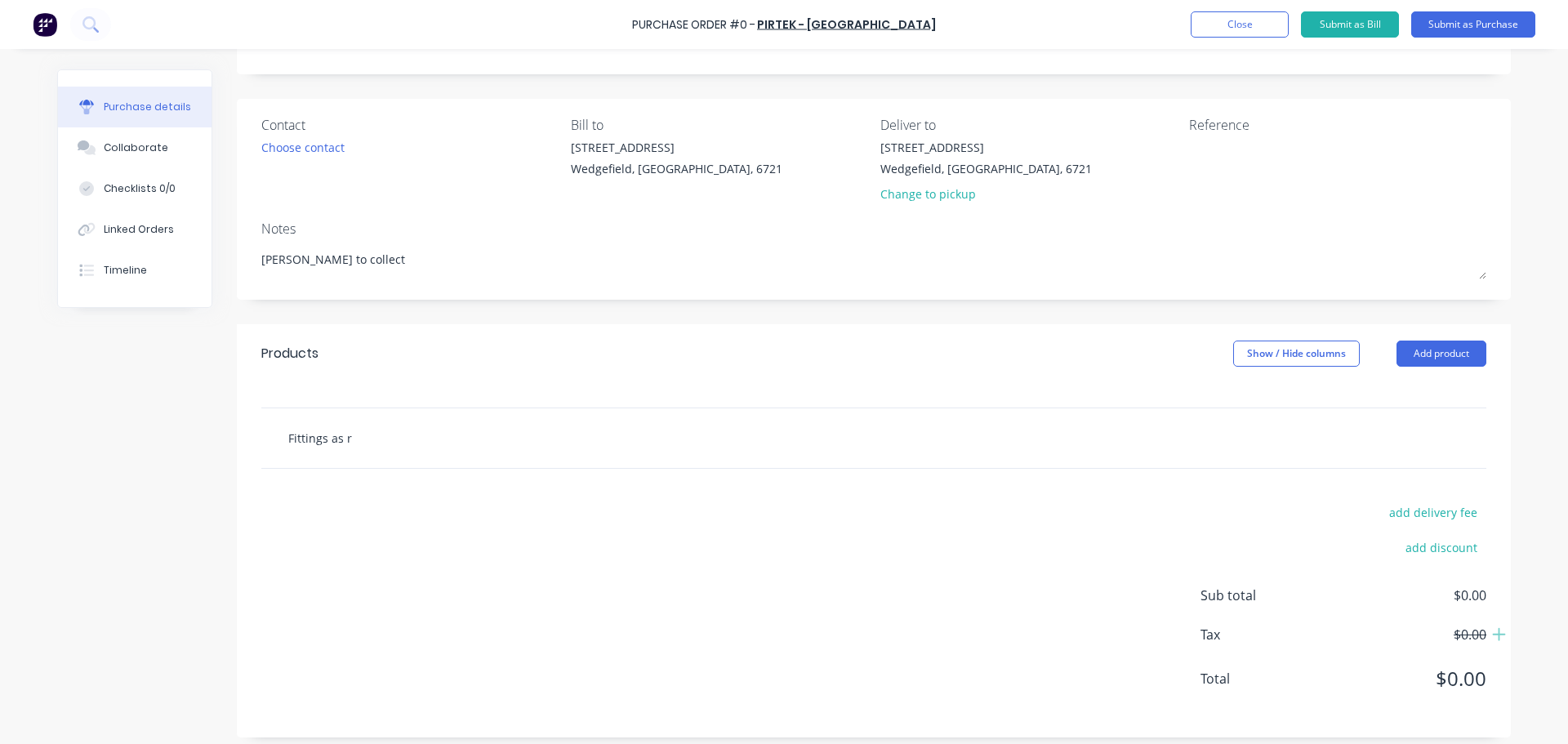
type textarea "x"
type input "Fittings as re"
type textarea "x"
type input "Fittings as req"
type textarea "x"
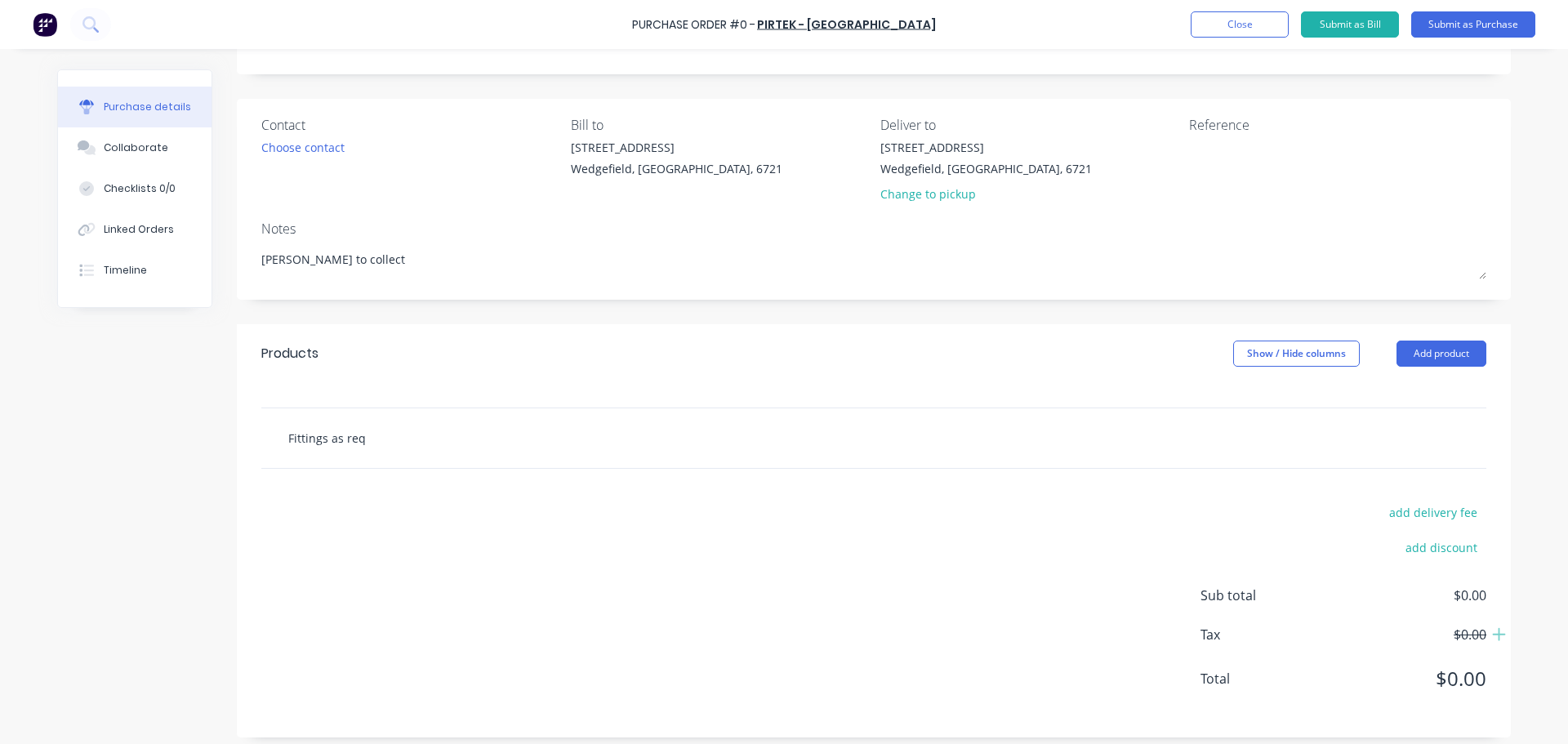
type input "Fittings as requ"
type textarea "x"
type input "Fittings as requi"
type textarea "x"
type input "Fittings as requir"
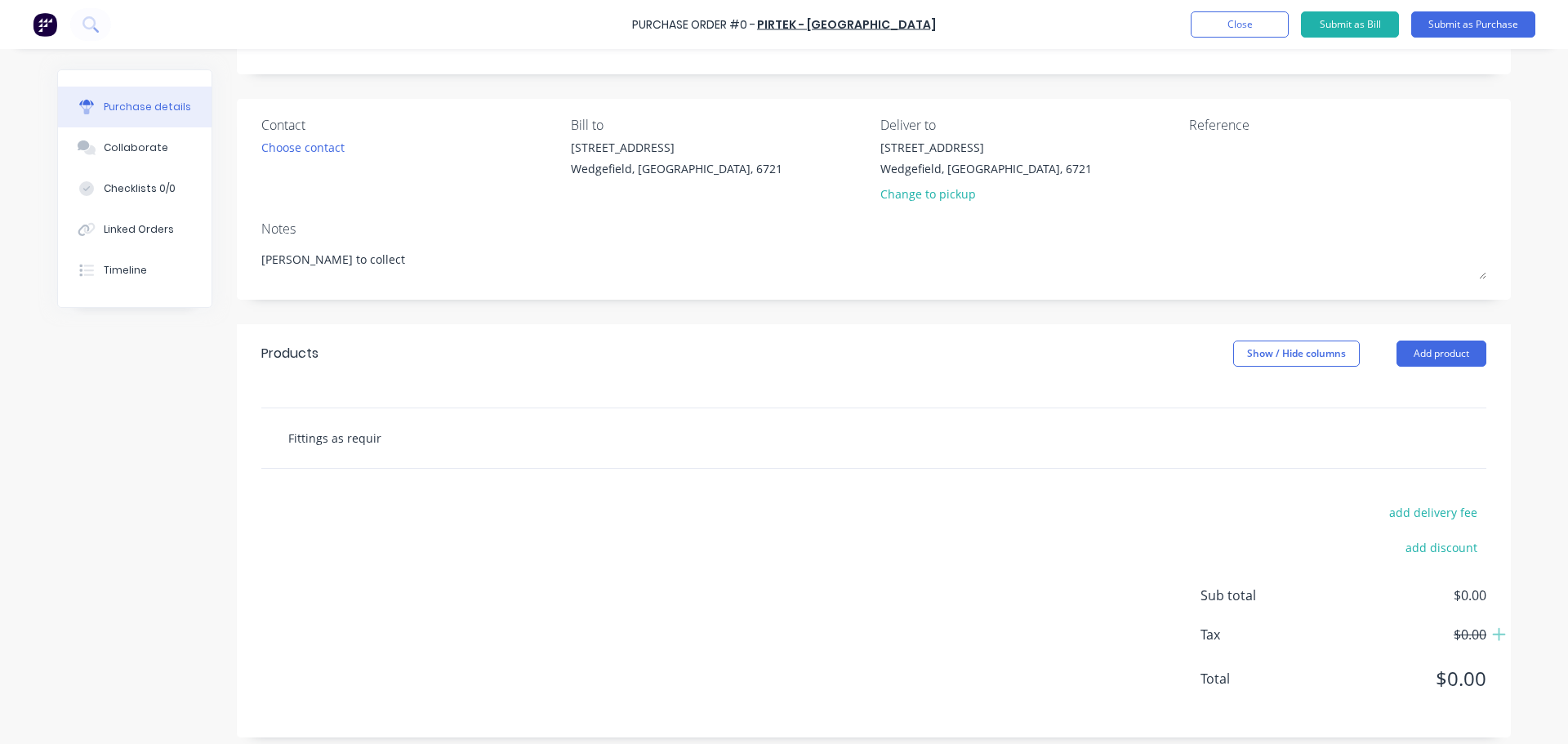
type textarea "x"
type input "Fittings as require"
type textarea "x"
type input "Fittings as required"
type textarea "x"
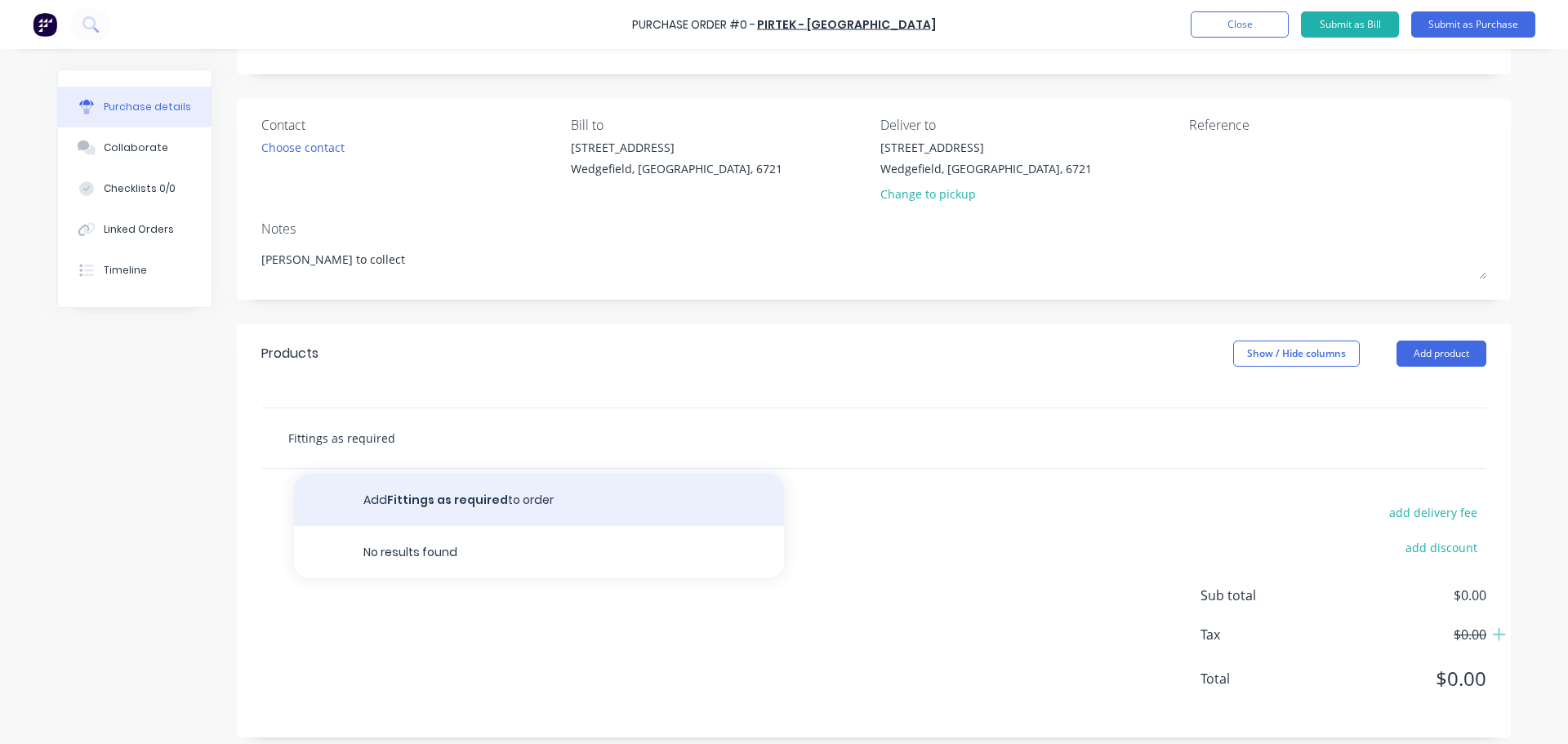
type input "Fittings as required"
click at [384, 492] on button "Add Fittings as required to order" at bounding box center [539, 499] width 490 height 52
type textarea "x"
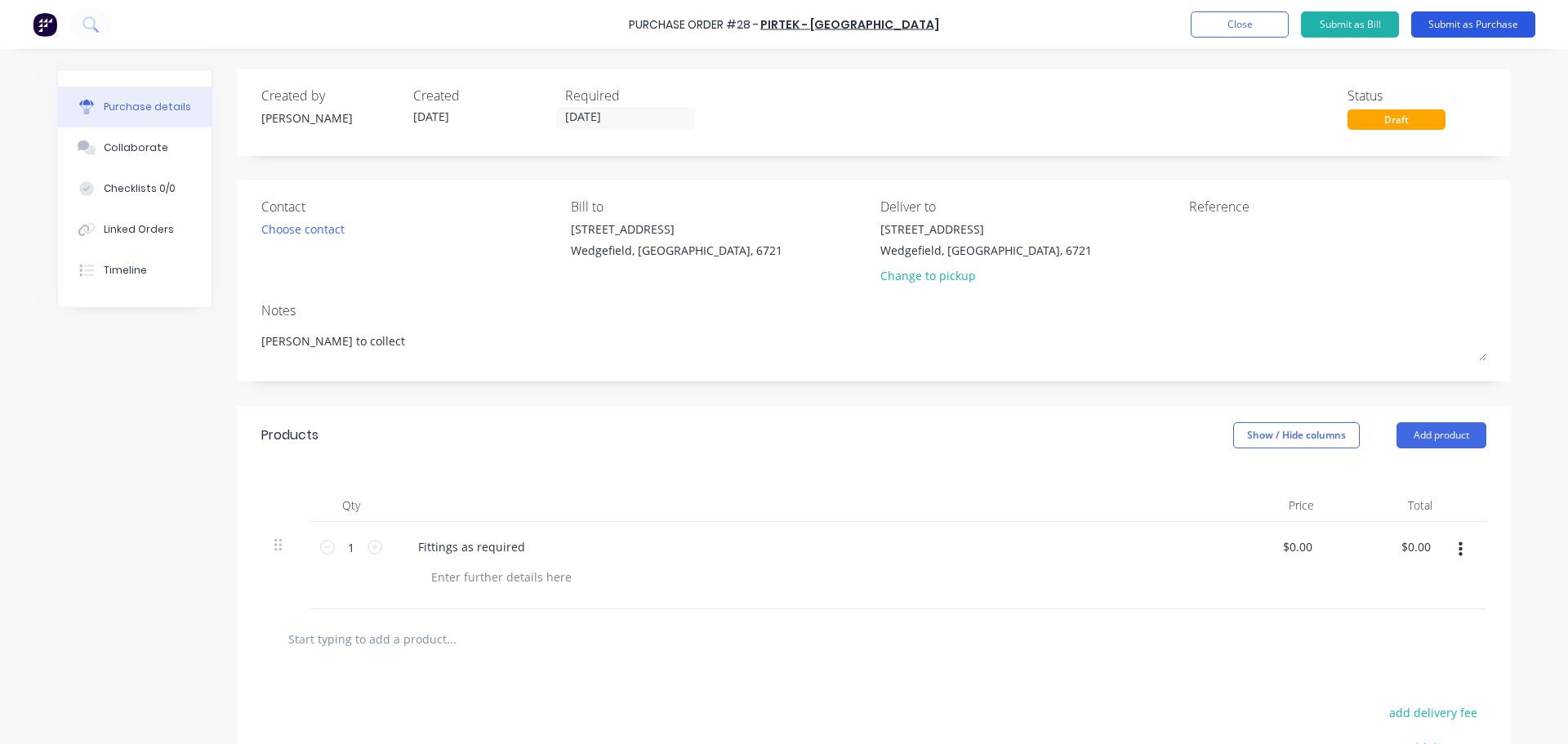
click at [1473, 30] on button "Submit as Purchase" at bounding box center [1472, 24] width 124 height 26
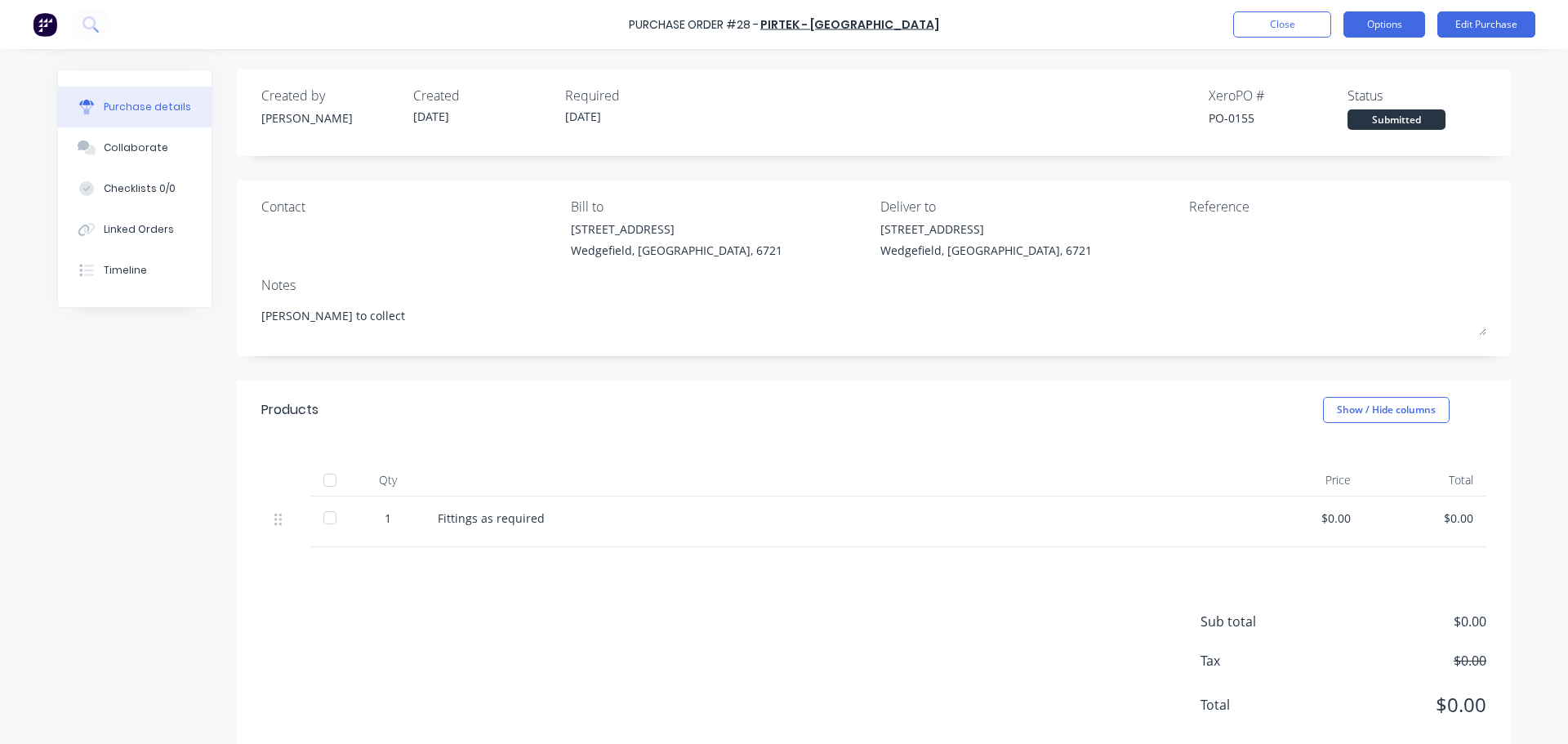
click at [1367, 14] on button "Options" at bounding box center [1384, 24] width 82 height 26
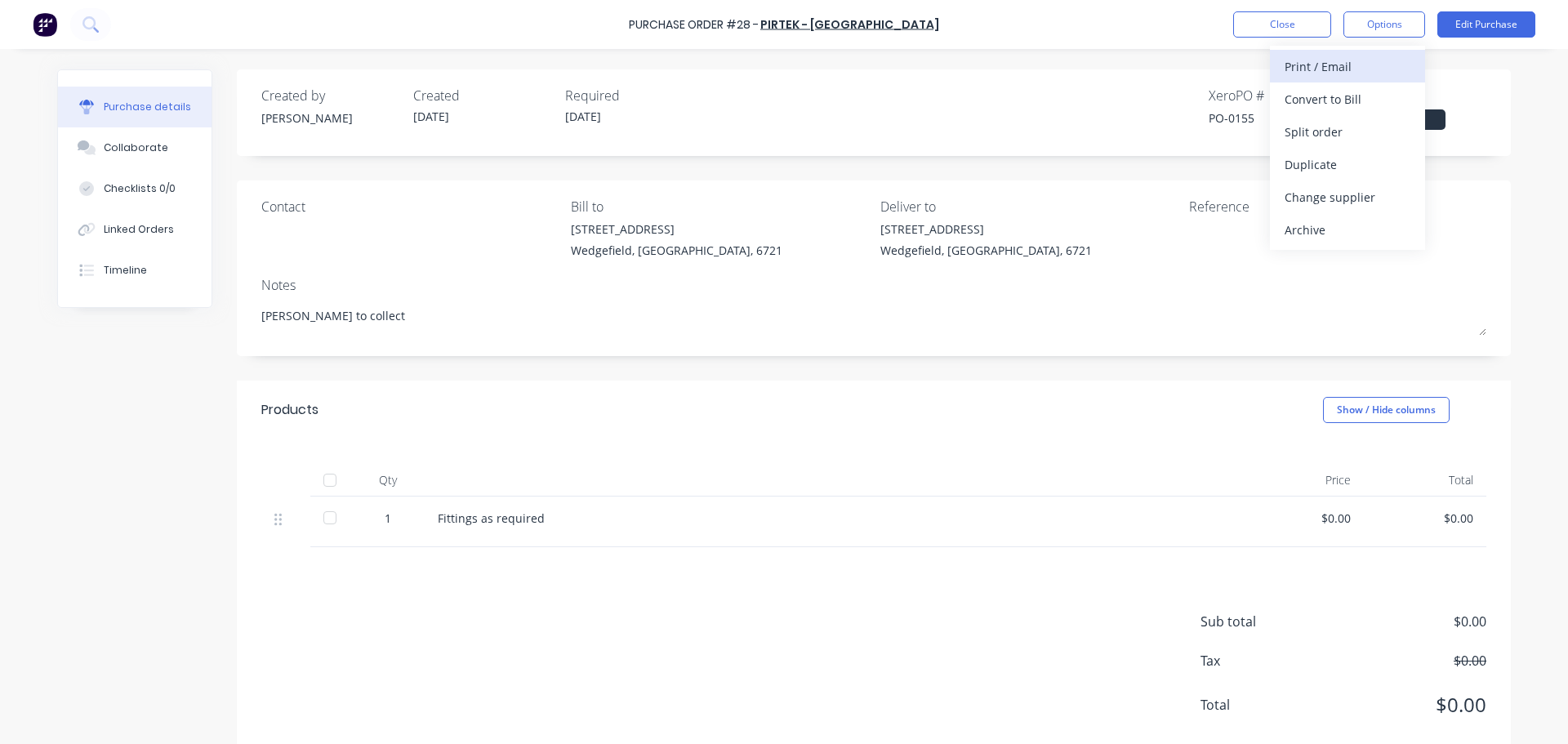
click at [1331, 62] on div "Print / Email" at bounding box center [1347, 66] width 126 height 23
click at [1309, 92] on div "With pricing" at bounding box center [1347, 99] width 126 height 23
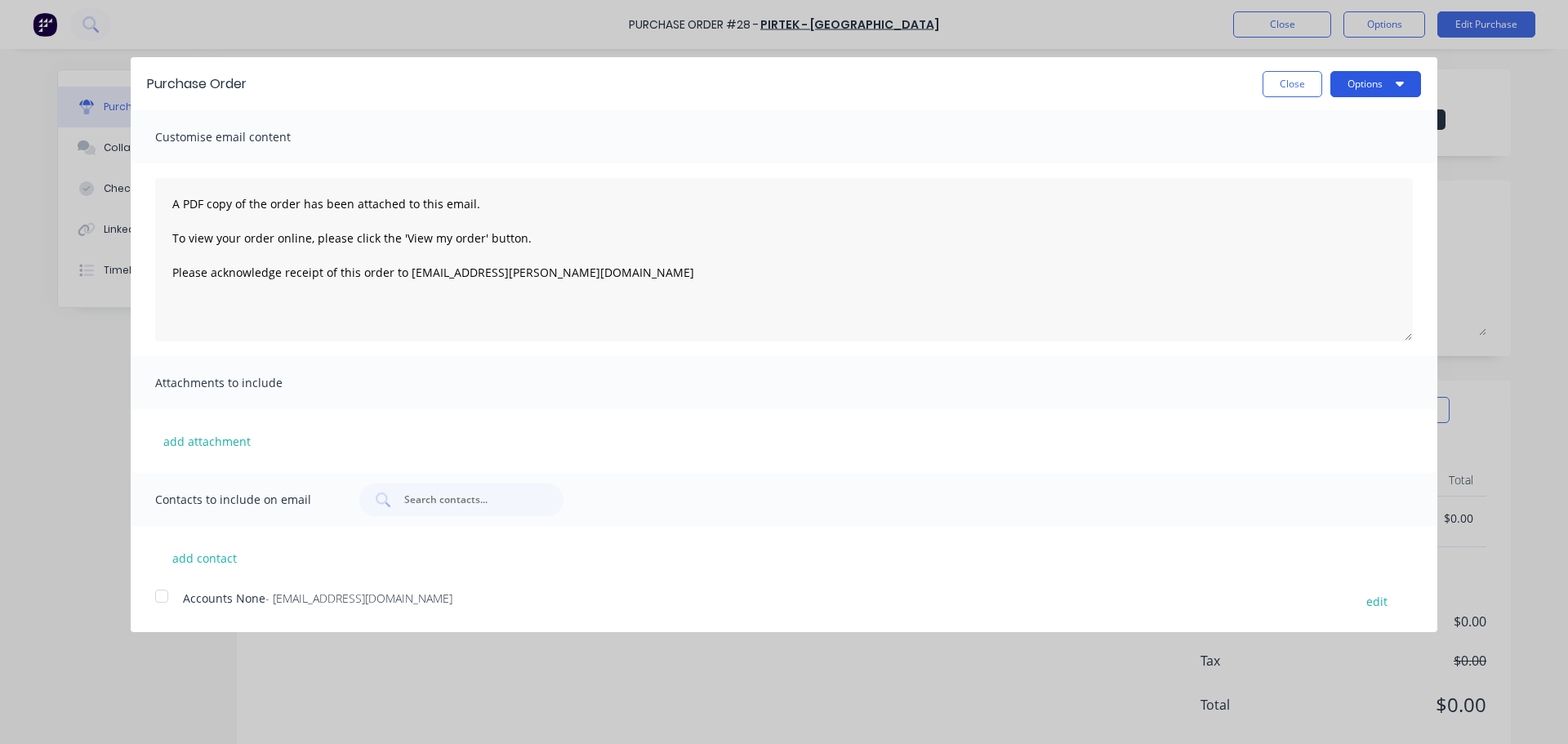
click at [1360, 88] on button "Options" at bounding box center [1374, 84] width 91 height 26
click at [1339, 121] on div "Print" at bounding box center [1343, 125] width 126 height 23
click at [1293, 83] on button "Close" at bounding box center [1291, 84] width 60 height 26
type textarea "x"
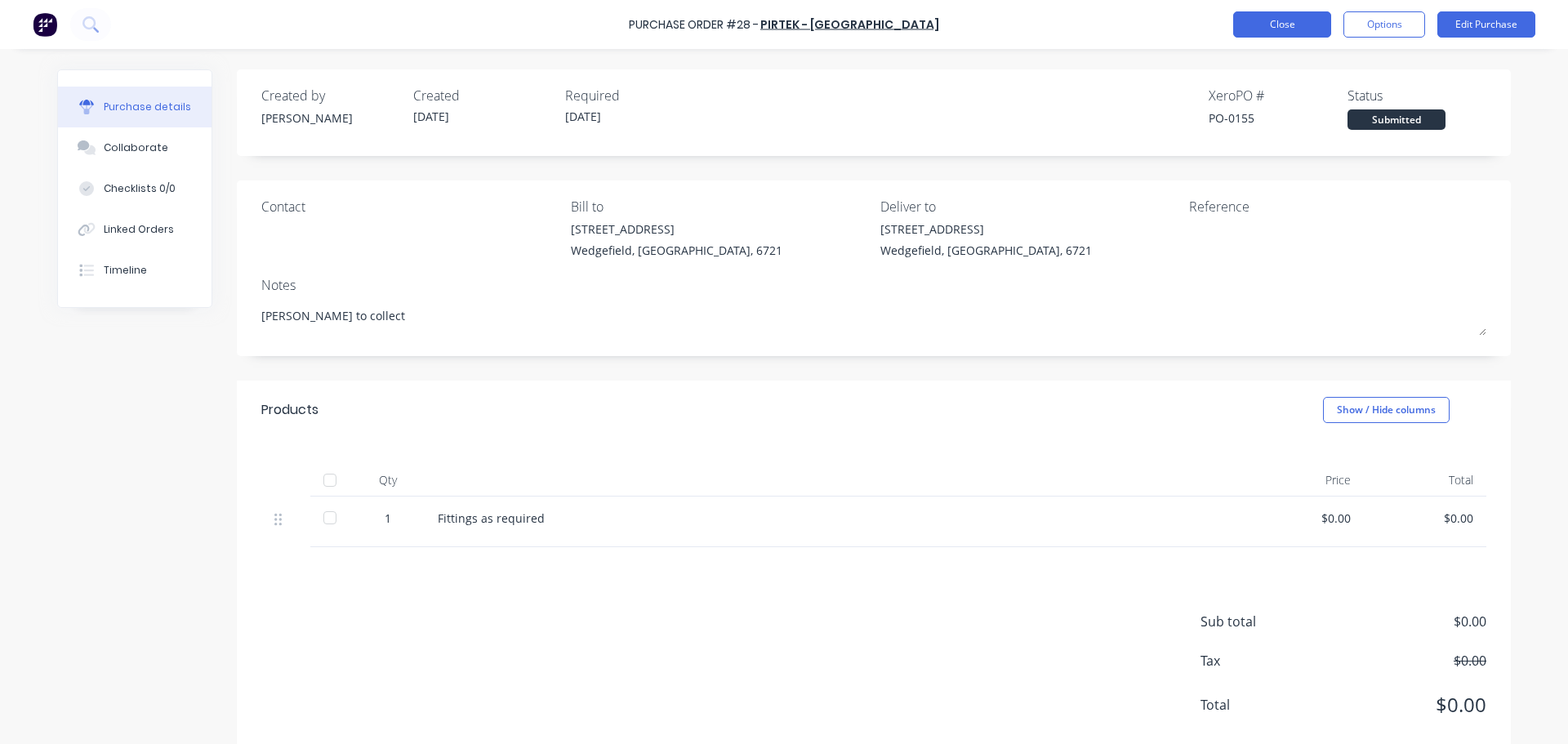
click at [1259, 32] on button "Close" at bounding box center [1282, 24] width 98 height 26
